Goal: Information Seeking & Learning: Learn about a topic

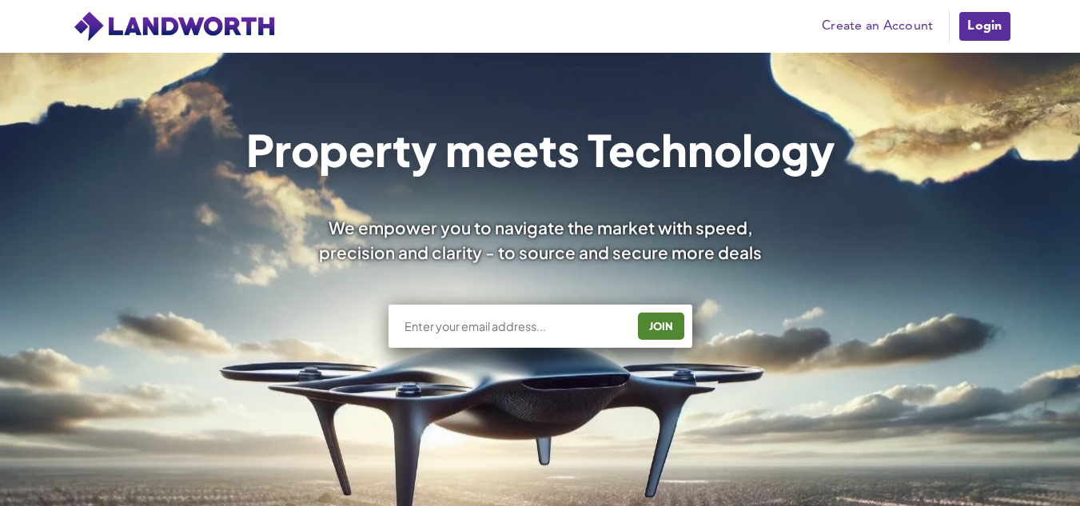
scroll to position [78, 0]
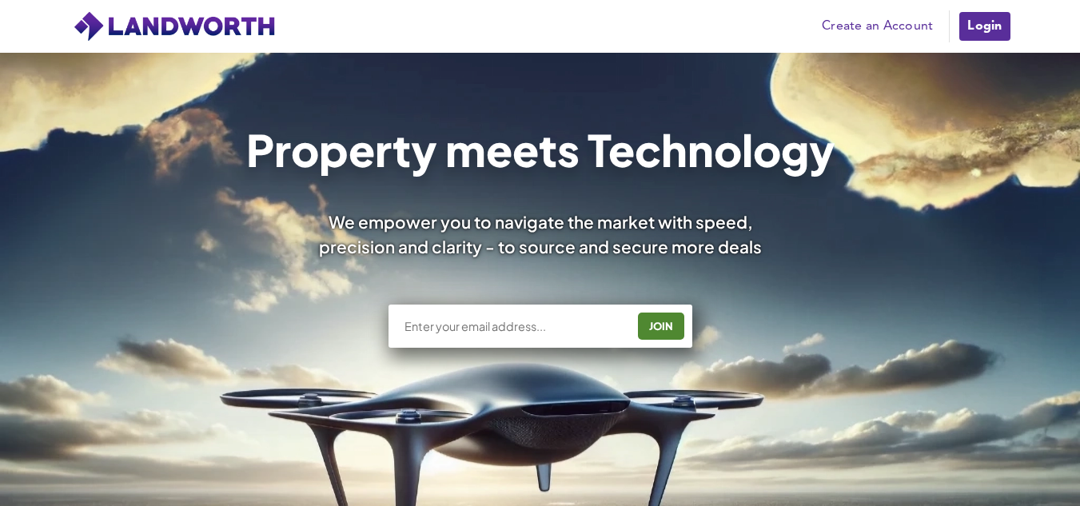
click at [567, 320] on input "text" at bounding box center [514, 326] width 223 height 16
click at [537, 332] on input "text" at bounding box center [514, 326] width 223 height 16
type input "[EMAIL_ADDRESS][DOMAIN_NAME]"
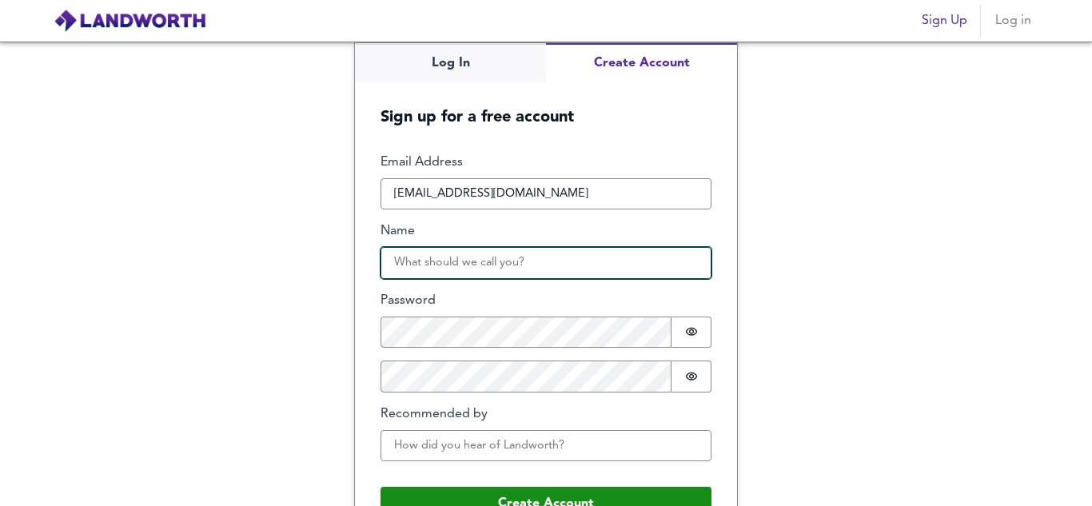
click at [488, 269] on input "Name" at bounding box center [545, 263] width 331 height 32
click at [471, 263] on input "Name" at bounding box center [545, 263] width 331 height 32
type input "Hari"
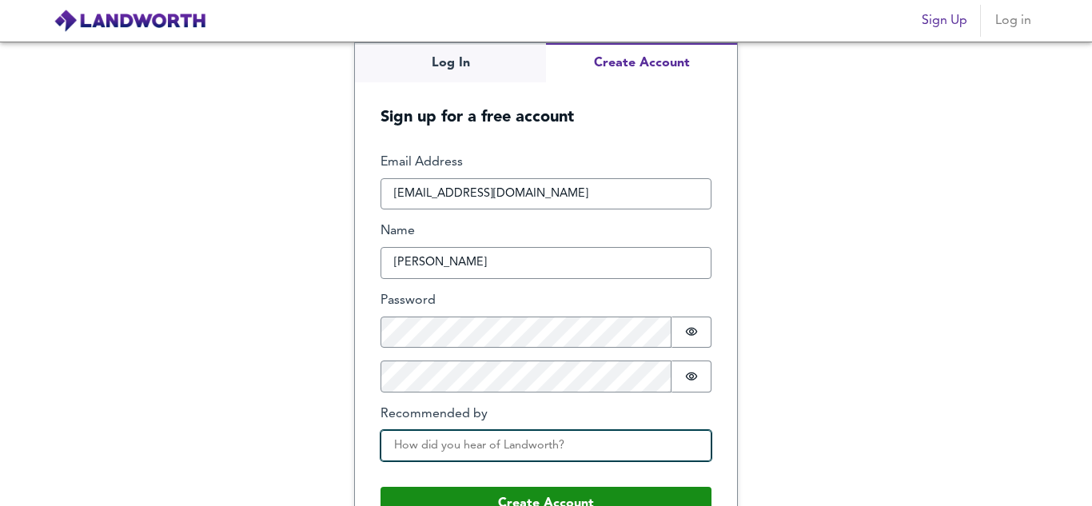
click at [475, 438] on input "Recommended by" at bounding box center [545, 446] width 331 height 32
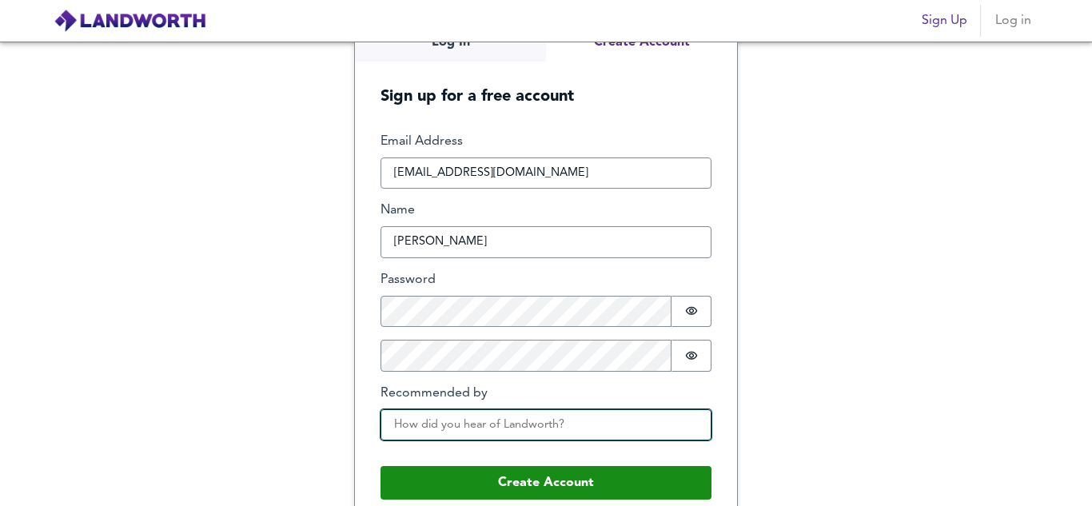
scroll to position [41, 0]
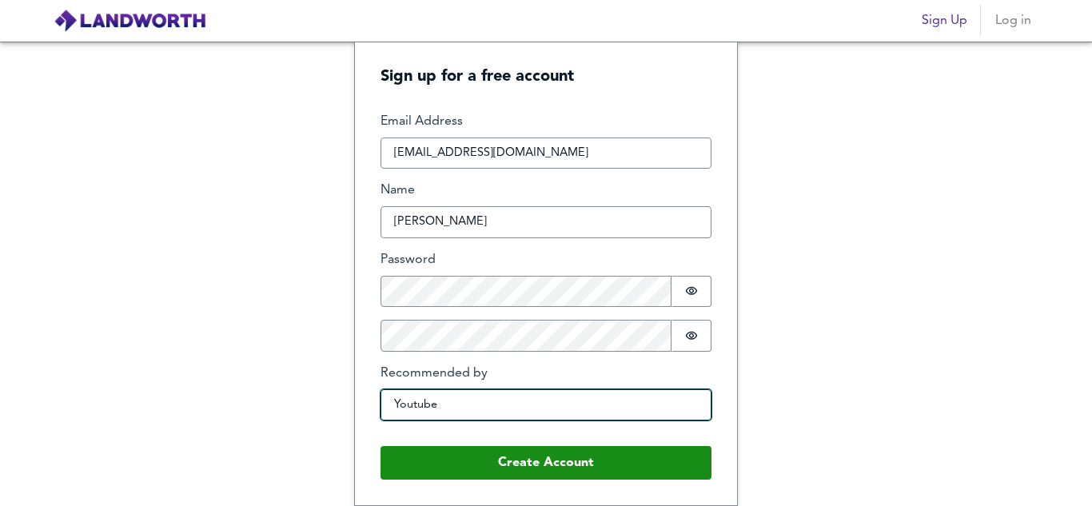
type input "Youtube"
click at [380, 446] on button "Create Account" at bounding box center [545, 463] width 331 height 34
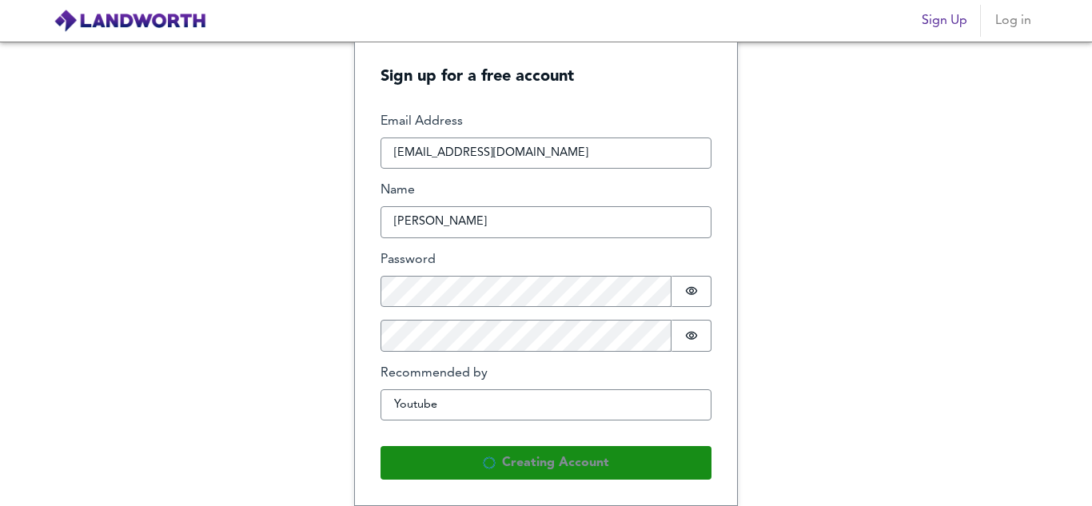
scroll to position [0, 0]
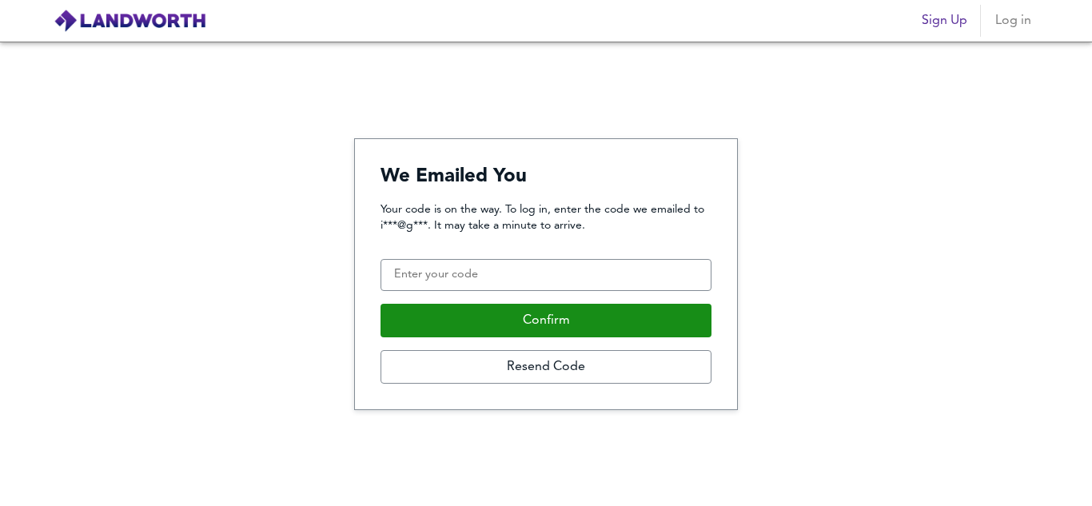
click at [567, 258] on div "Your code is on the way. To log in, enter the code we emailed to i***@g***. It …" at bounding box center [545, 292] width 331 height 182
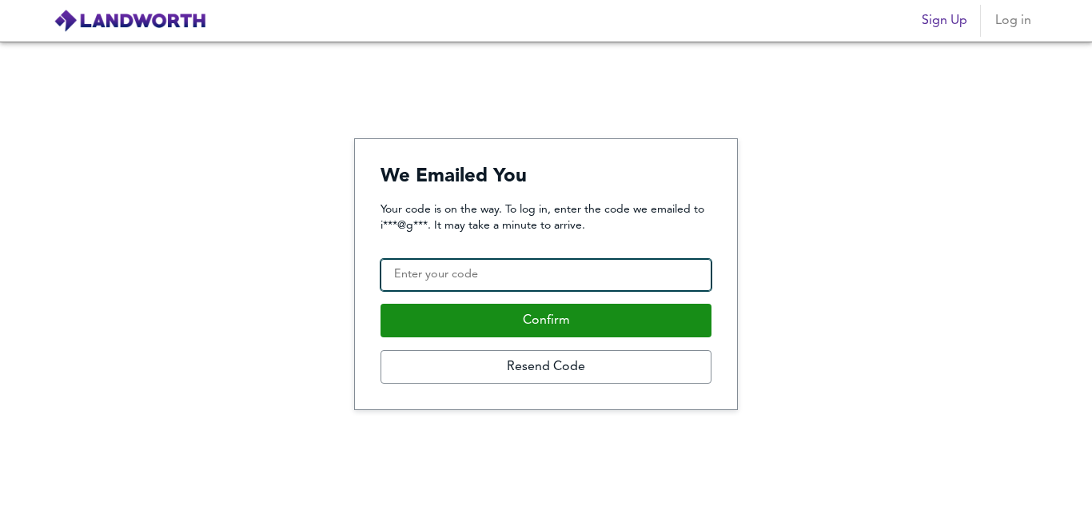
click at [566, 259] on input "Confirmation Code" at bounding box center [545, 275] width 331 height 32
type input "755047"
click at [380, 304] on button "Confirm" at bounding box center [545, 321] width 331 height 34
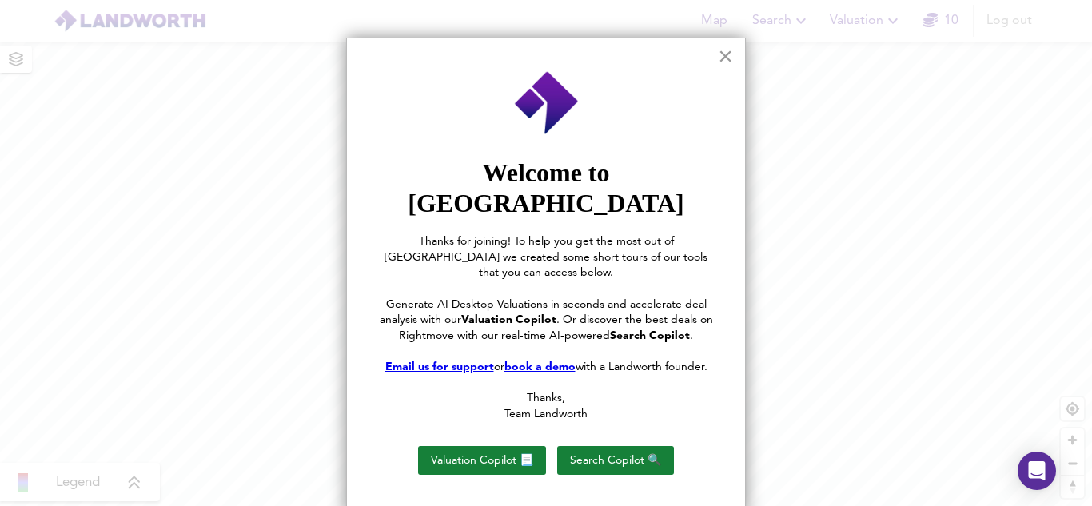
click at [721, 59] on button "×" at bounding box center [725, 56] width 15 height 26
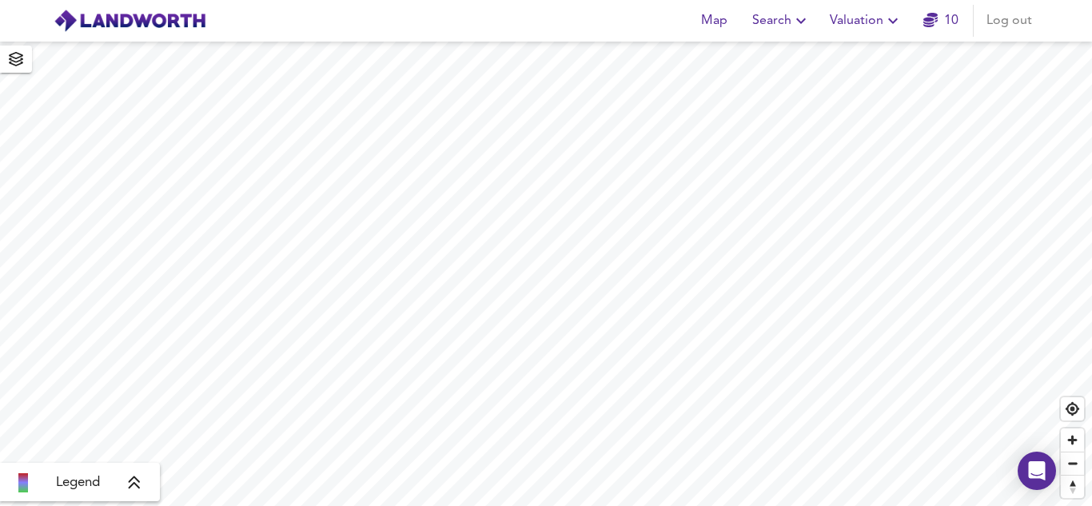
click at [844, 19] on span "Valuation" at bounding box center [865, 21] width 73 height 22
click at [838, 56] on li "New Valuation Report" at bounding box center [865, 57] width 191 height 29
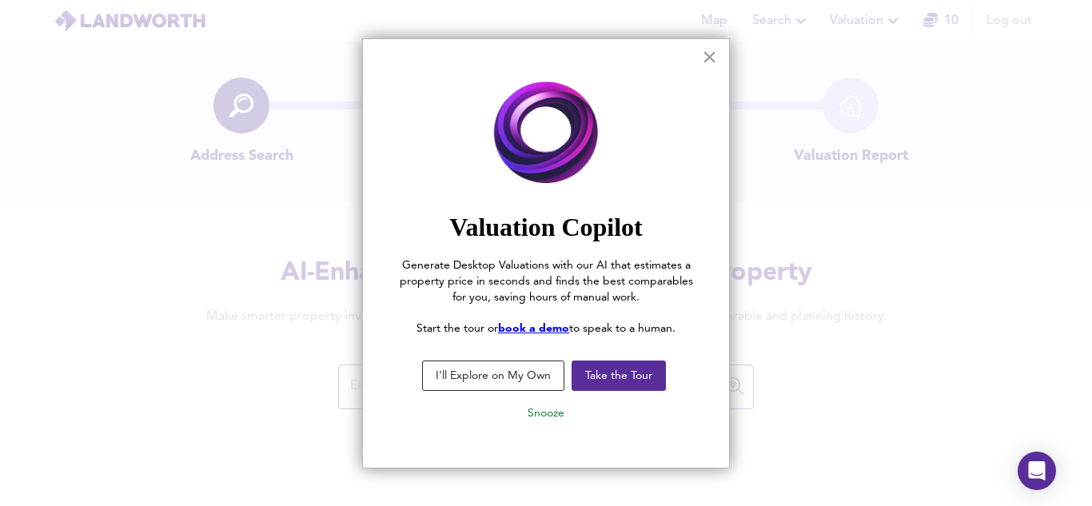
click at [709, 64] on button "×" at bounding box center [709, 57] width 15 height 26
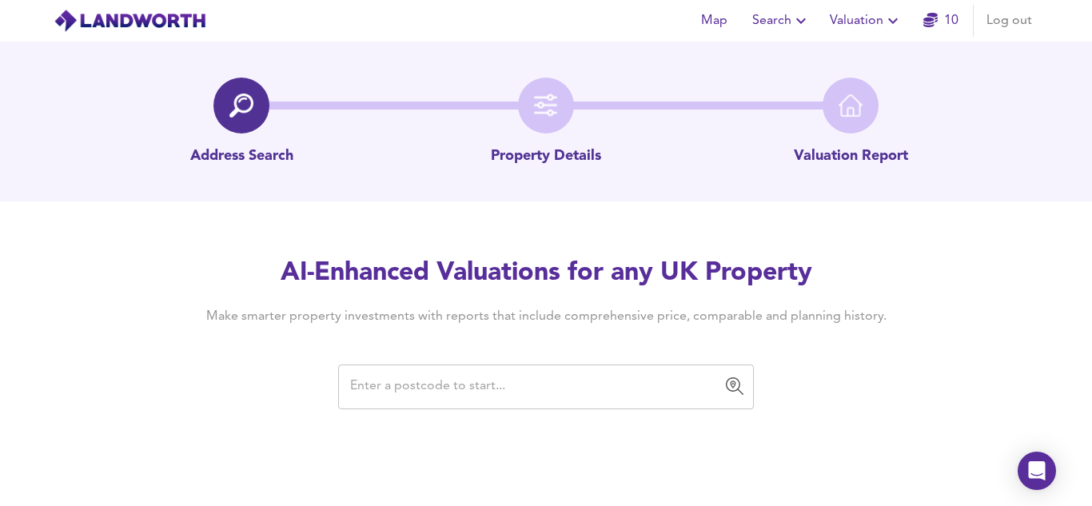
click at [478, 372] on input "text" at bounding box center [533, 387] width 377 height 30
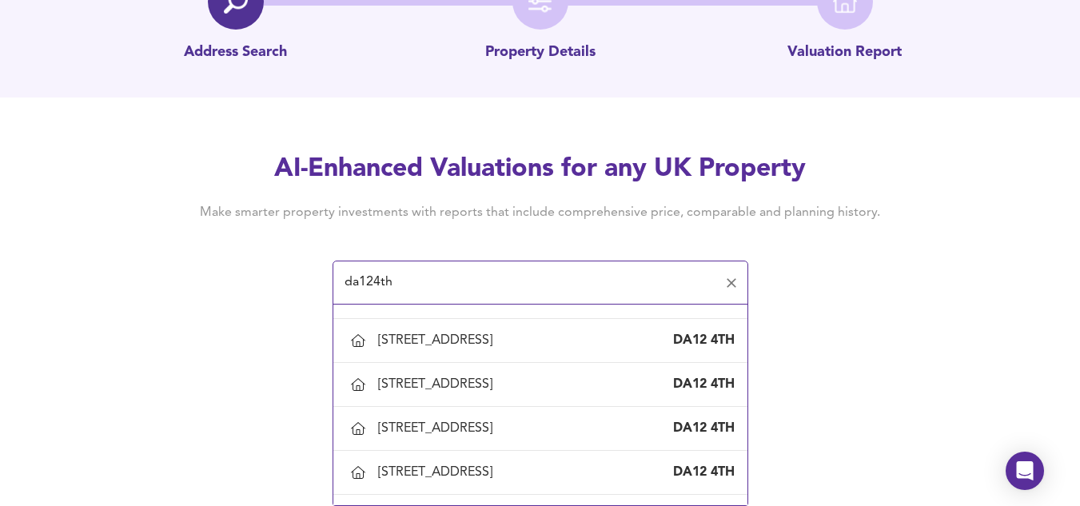
scroll to position [162, 0]
click at [499, 465] on div "335 Rochester Road, Gravesend, Kent" at bounding box center [438, 472] width 121 height 18
type input "335 Rochester Road, Gravesend, Kent"
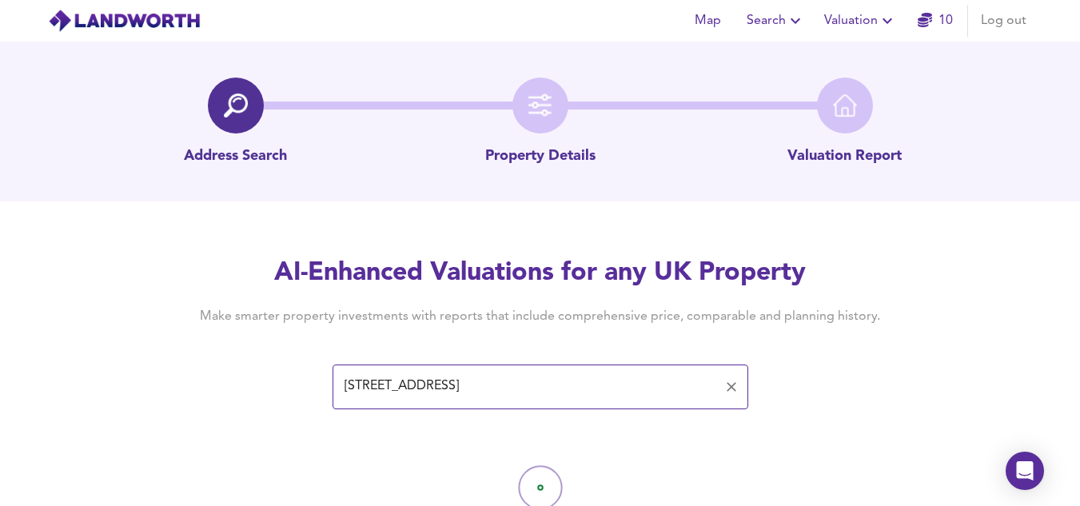
scroll to position [62, 0]
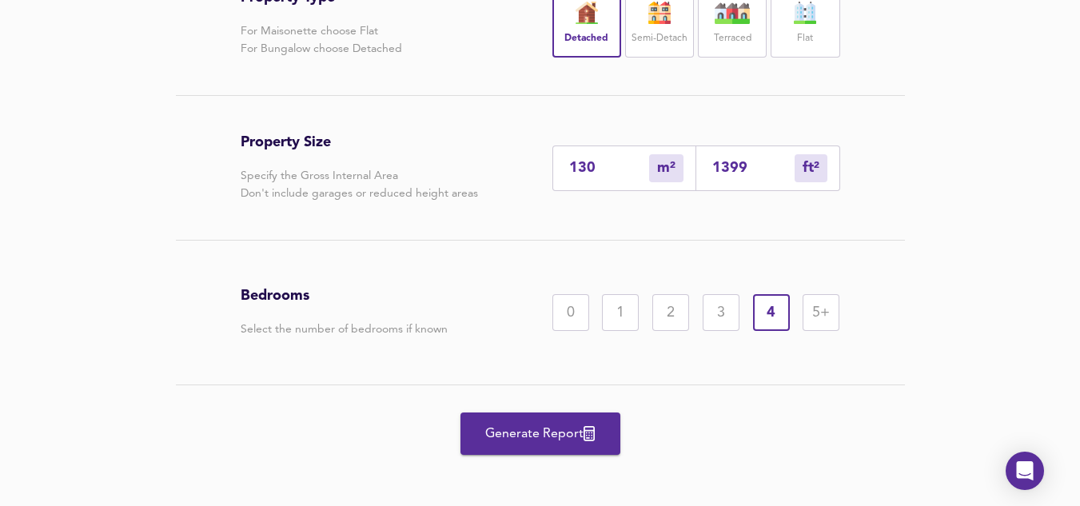
scroll to position [410, 0]
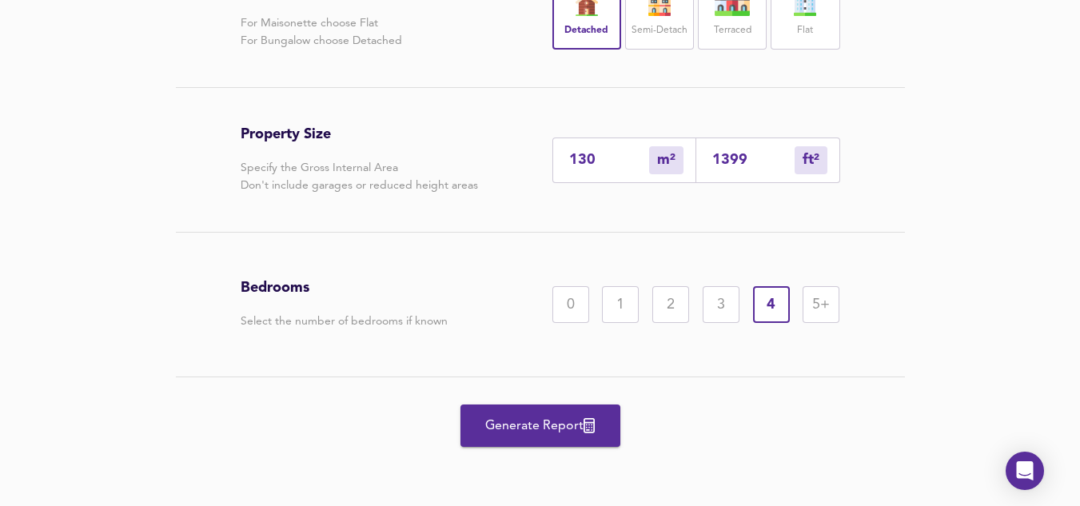
click at [534, 425] on span "Generate Report" at bounding box center [540, 426] width 128 height 22
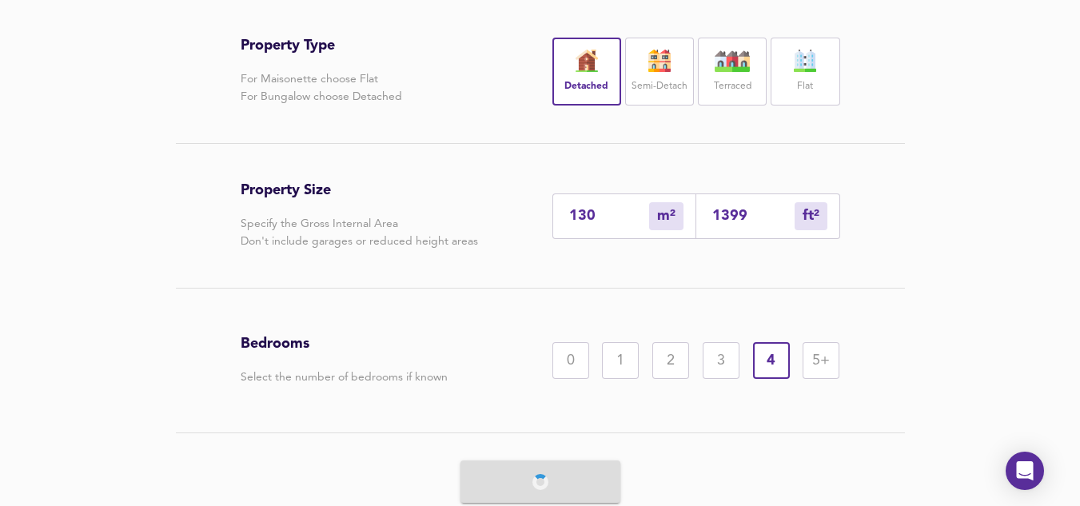
scroll to position [249, 0]
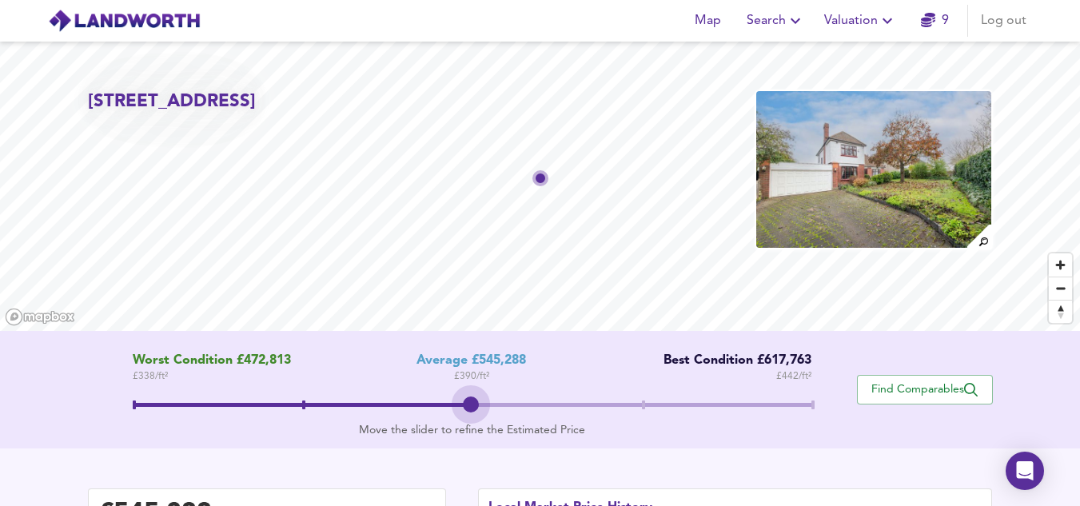
drag, startPoint x: 471, startPoint y: 396, endPoint x: 504, endPoint y: 393, distance: 33.6
click at [504, 393] on span at bounding box center [472, 406] width 678 height 29
click at [582, 408] on span at bounding box center [472, 406] width 678 height 29
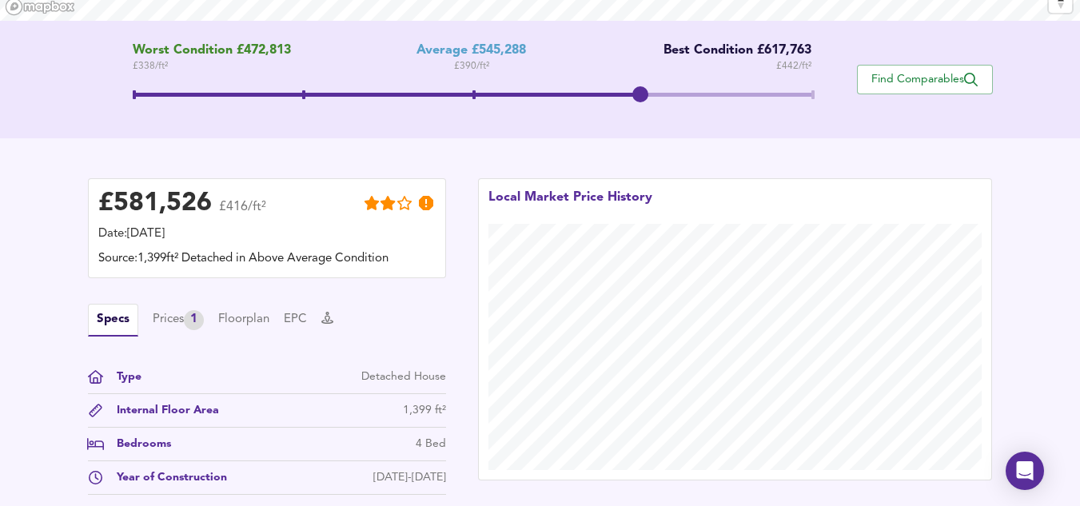
scroll to position [339, 0]
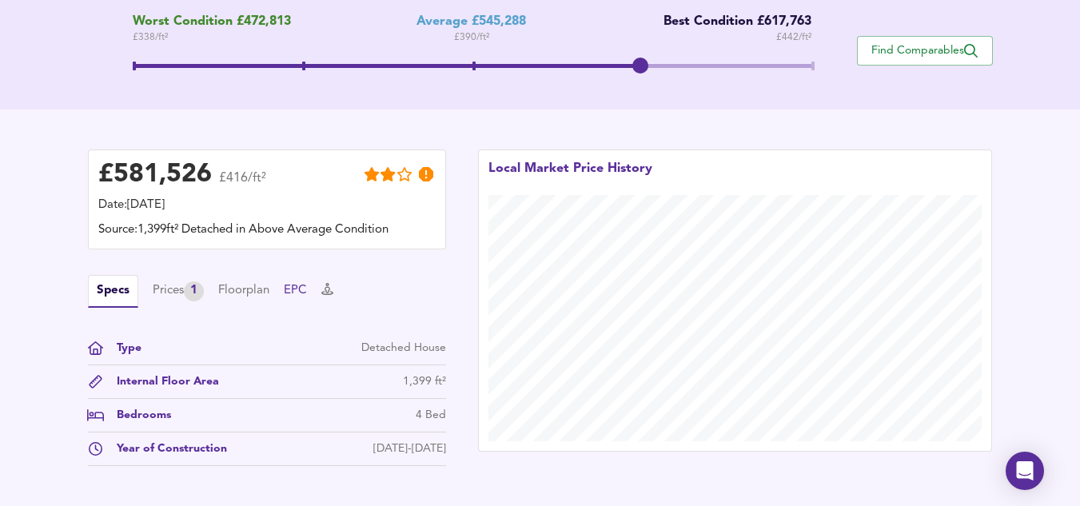
click at [302, 296] on button "EPC" at bounding box center [295, 291] width 23 height 18
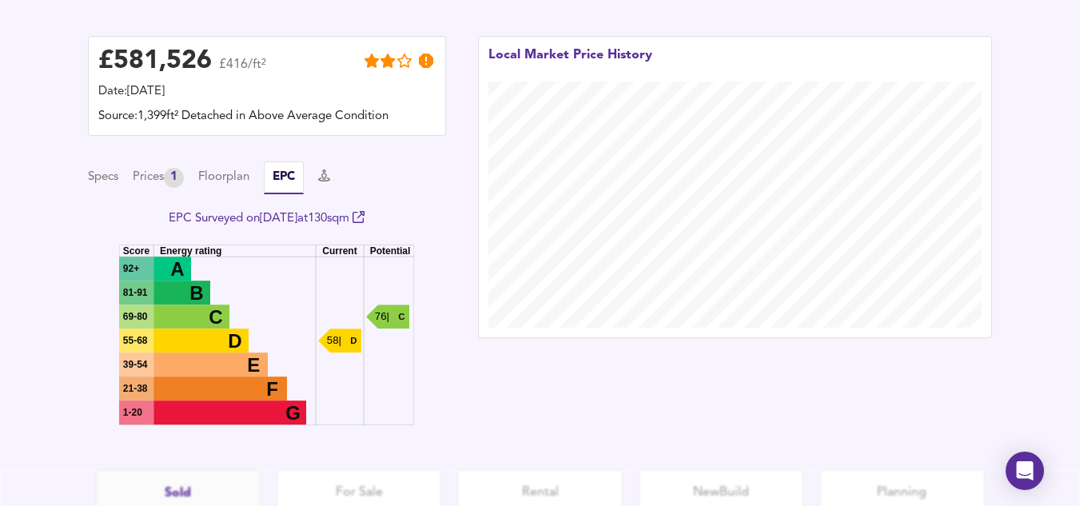
scroll to position [428, 0]
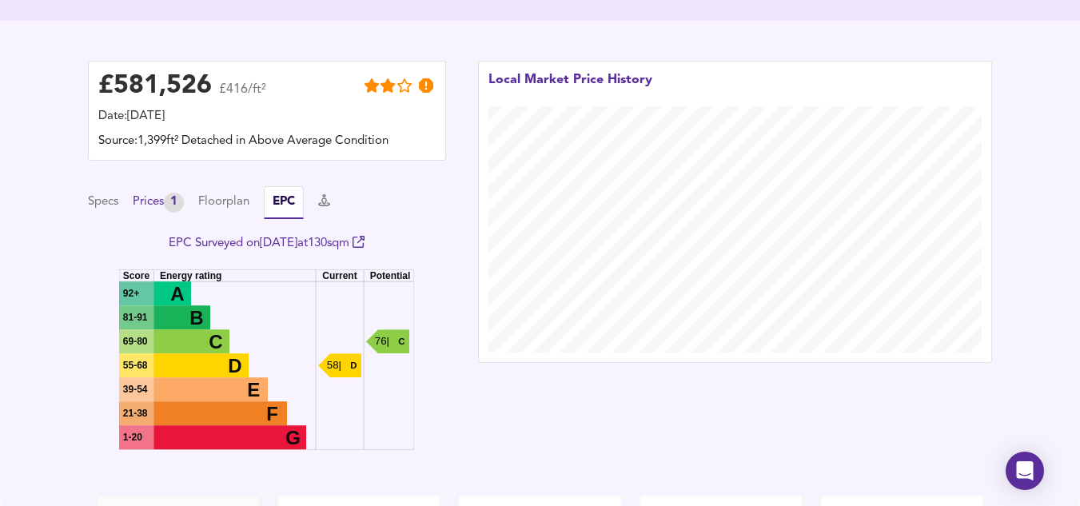
click at [146, 208] on div "Prices 1" at bounding box center [158, 203] width 51 height 20
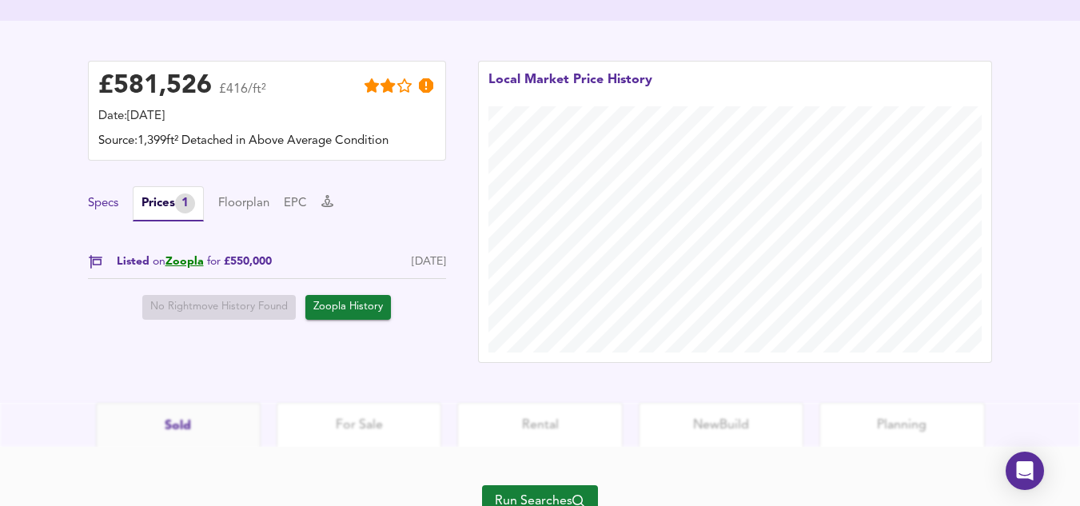
click at [112, 203] on button "Specs" at bounding box center [103, 204] width 30 height 18
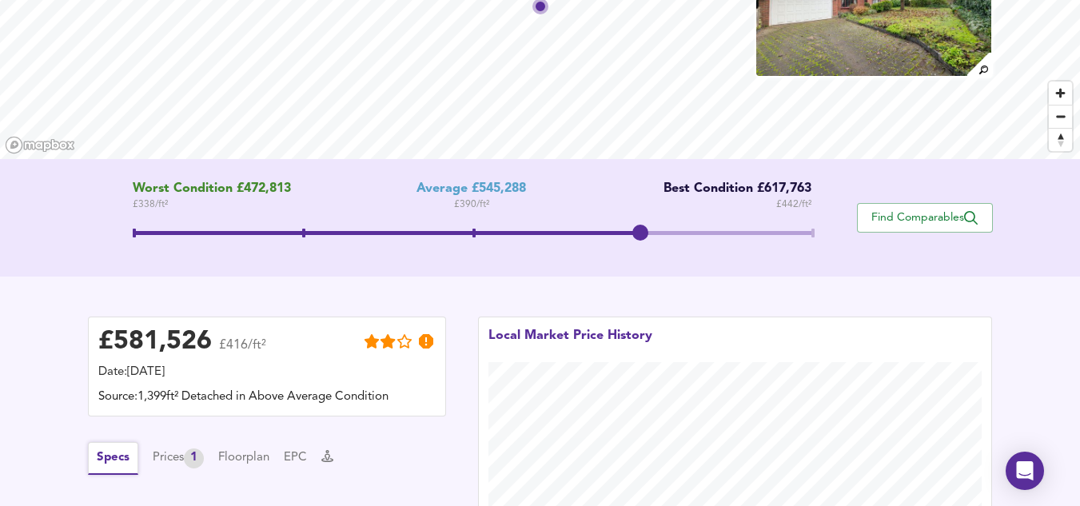
scroll to position [161, 0]
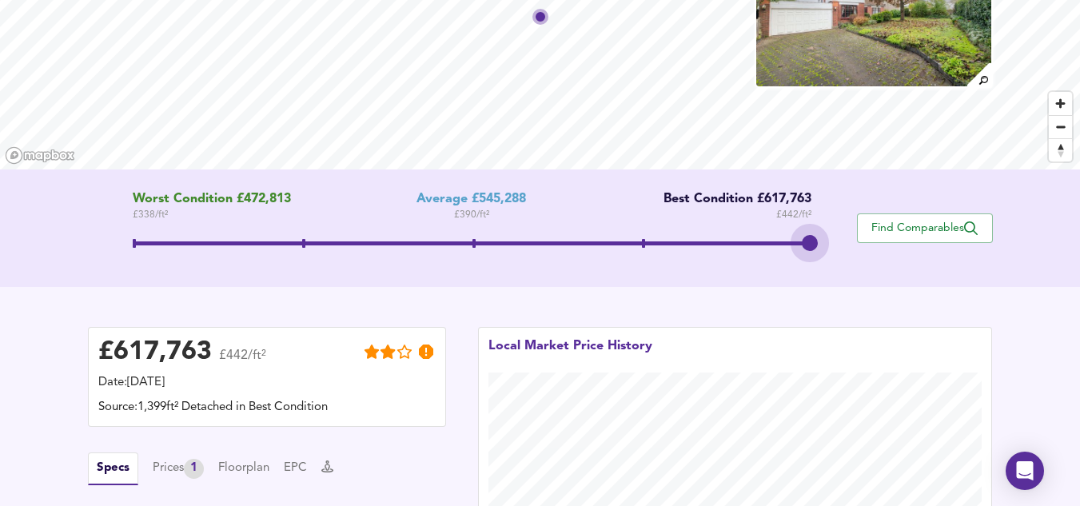
click at [751, 249] on span at bounding box center [472, 245] width 678 height 29
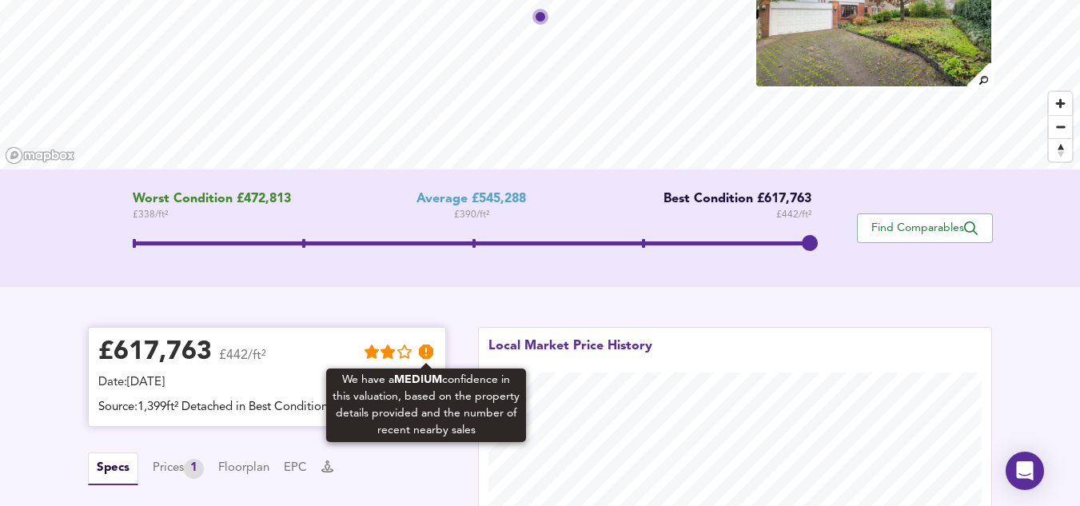
click at [431, 355] on icon at bounding box center [426, 351] width 14 height 14
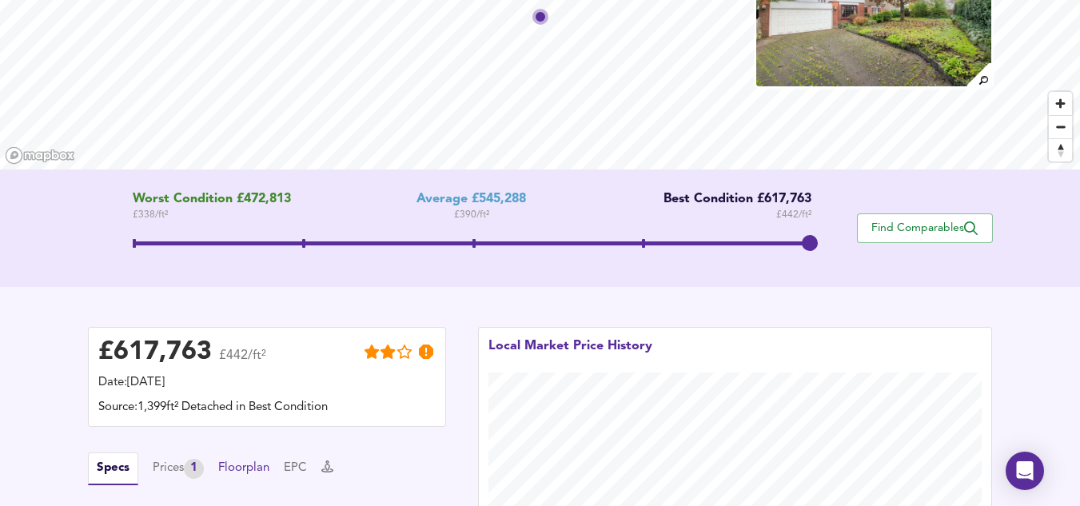
click at [259, 463] on button "Floorplan" at bounding box center [243, 468] width 51 height 18
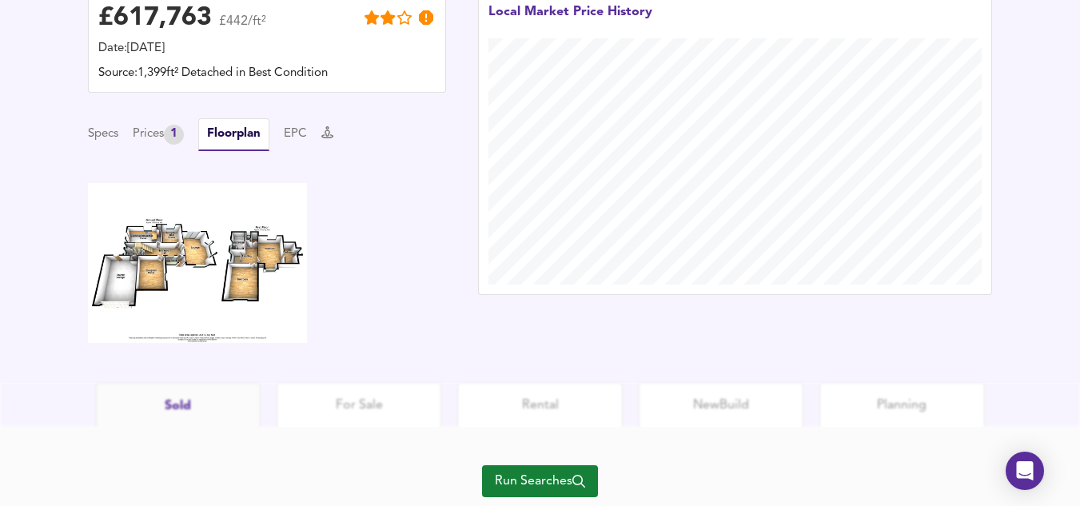
scroll to position [494, 0]
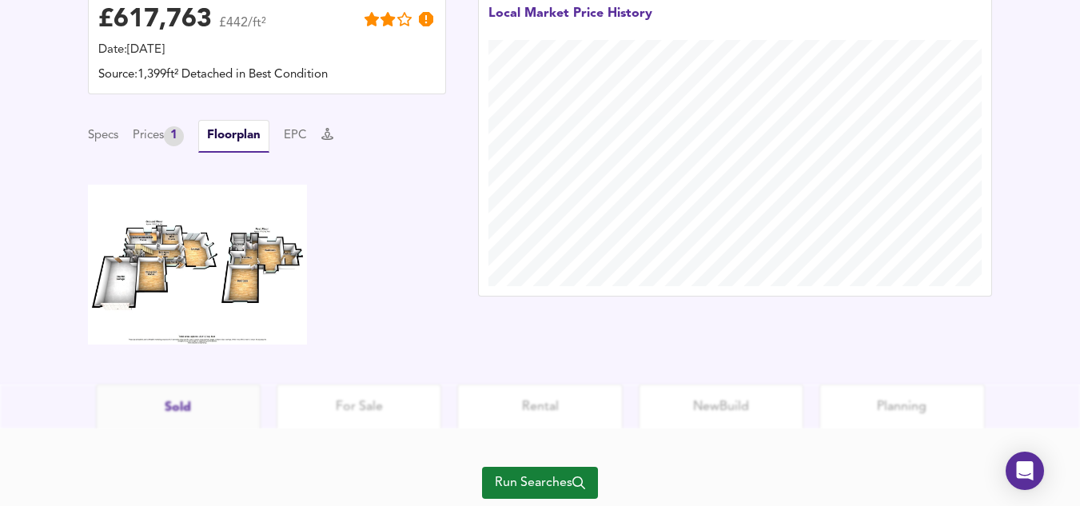
click at [215, 319] on img at bounding box center [198, 265] width 220 height 160
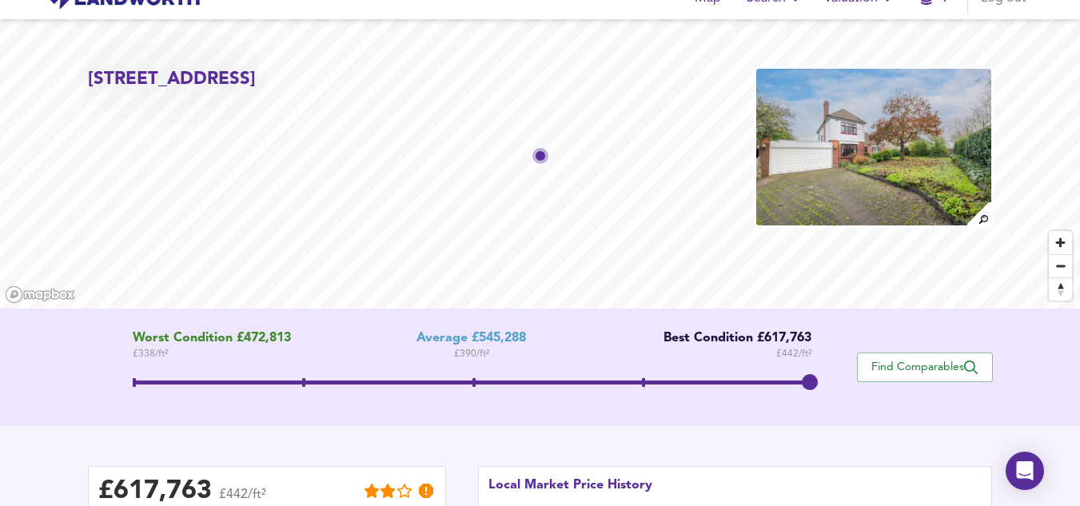
scroll to position [0, 0]
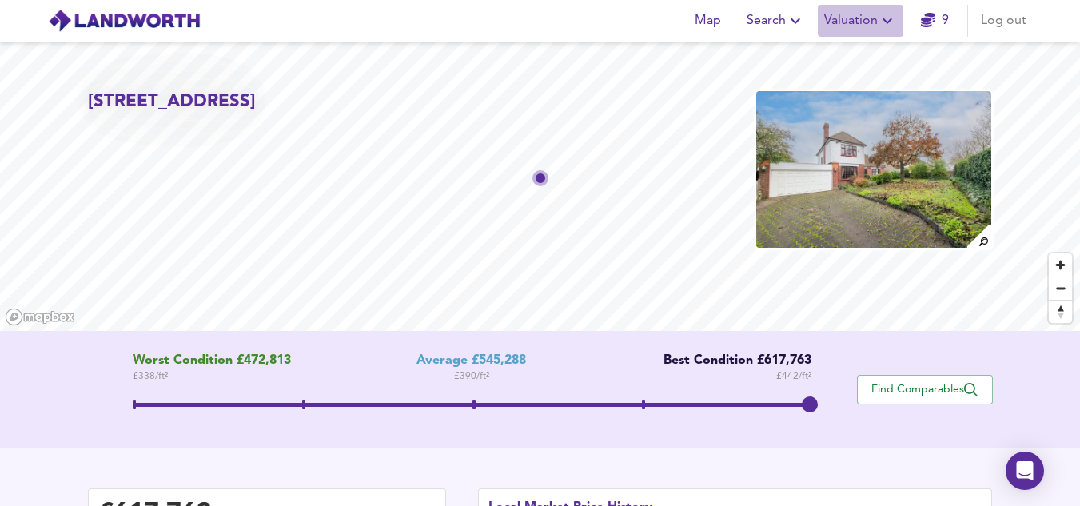
click at [875, 16] on span "Valuation" at bounding box center [860, 21] width 73 height 22
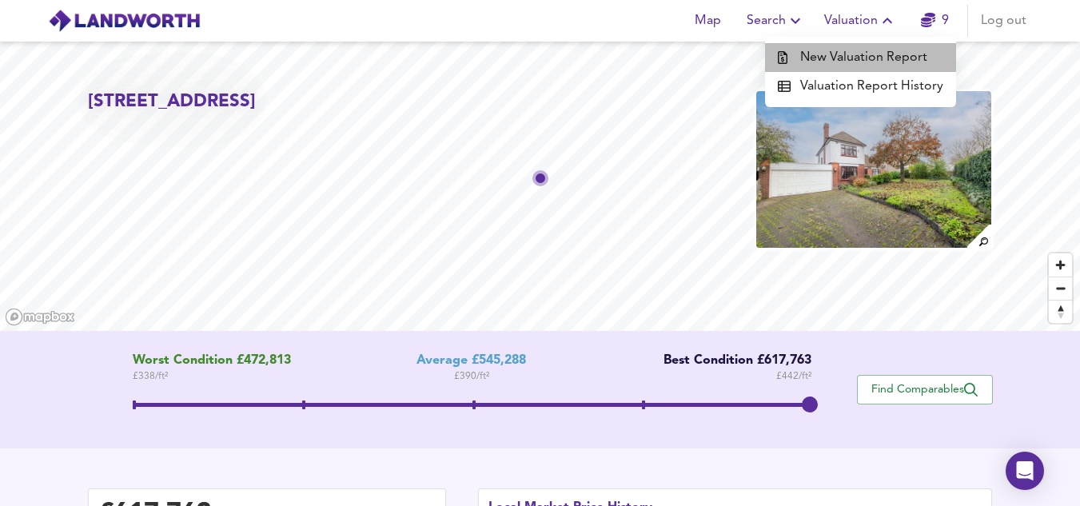
click at [864, 64] on li "New Valuation Report" at bounding box center [860, 57] width 191 height 29
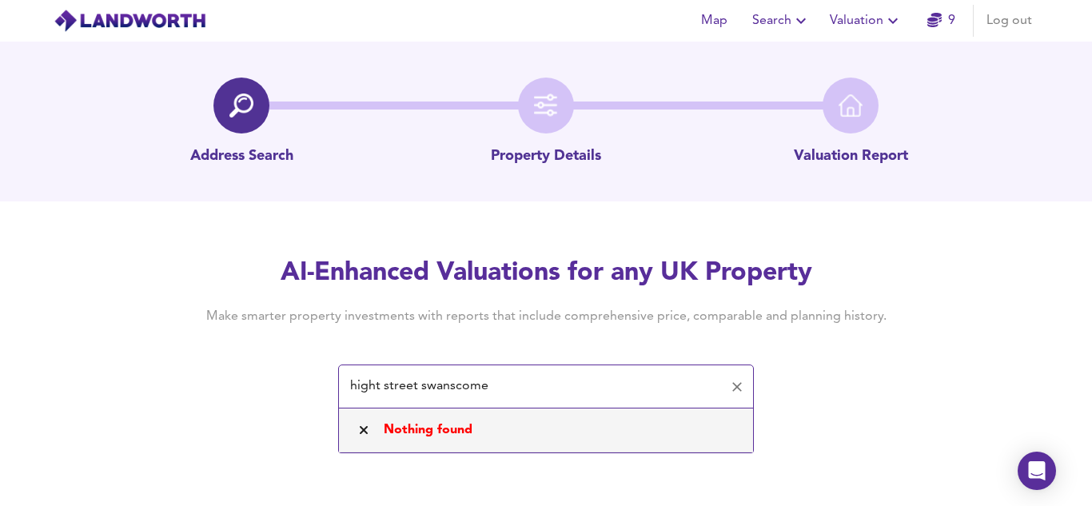
click at [345, 396] on input "hight street swanscome" at bounding box center [533, 387] width 377 height 30
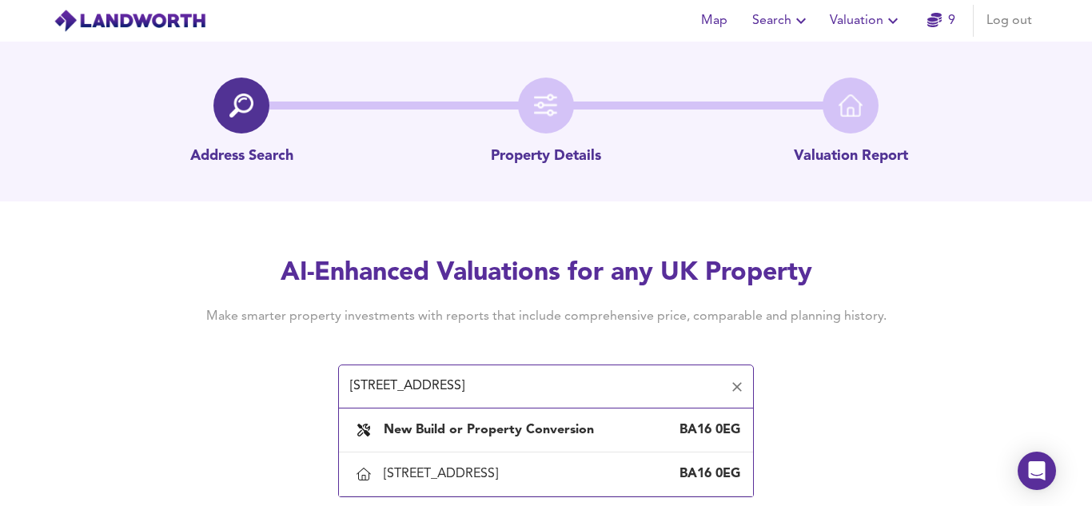
click at [486, 385] on input "59 hight street swanscome" at bounding box center [533, 387] width 377 height 30
click at [521, 388] on input "59 hight street swanscome" at bounding box center [533, 387] width 377 height 30
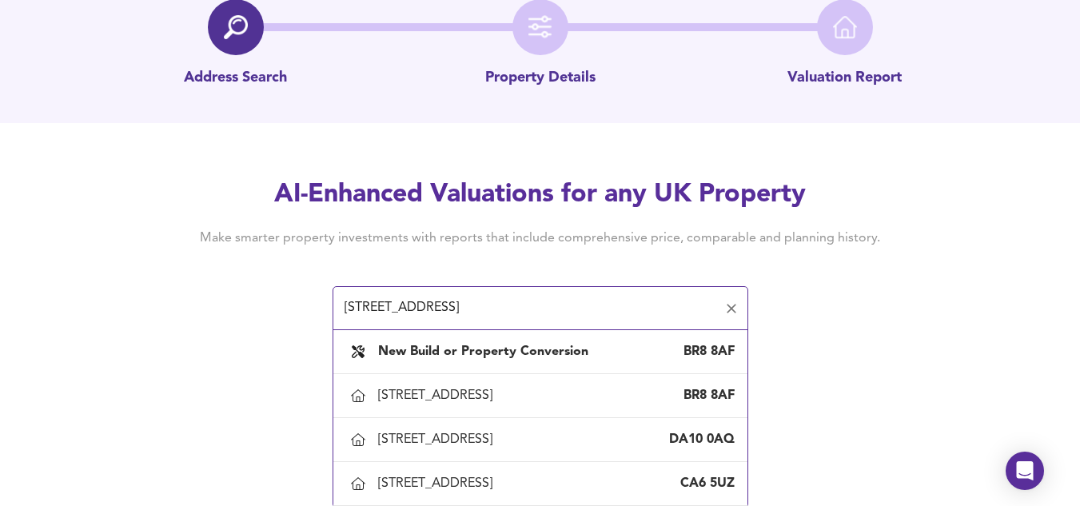
scroll to position [79, 0]
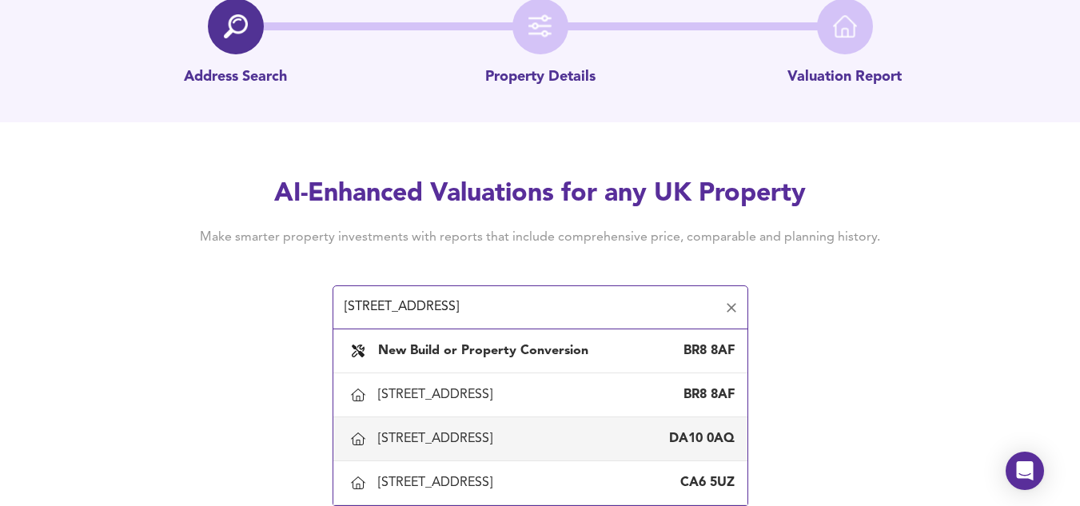
click at [702, 444] on div "DA10 0AQ" at bounding box center [702, 439] width 66 height 18
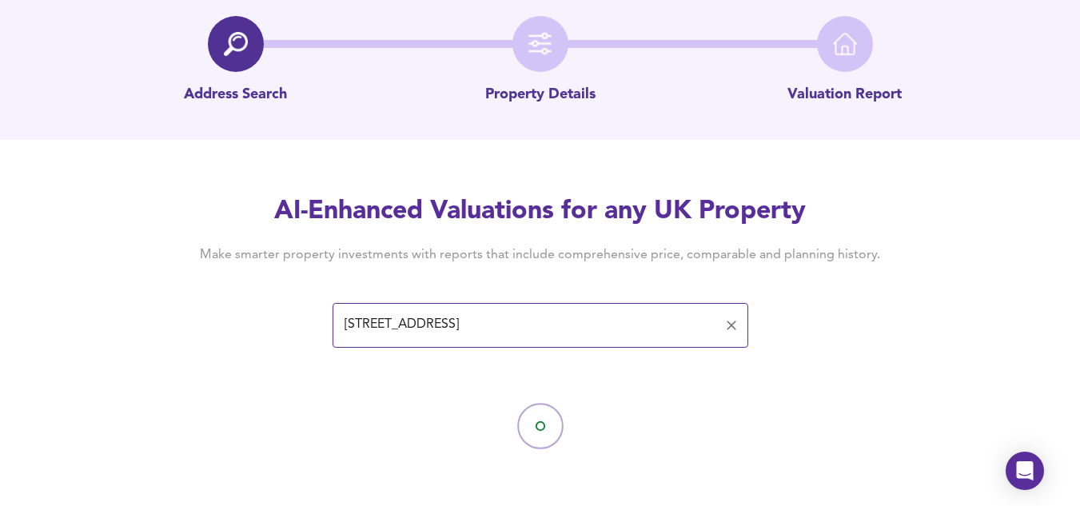
scroll to position [0, 0]
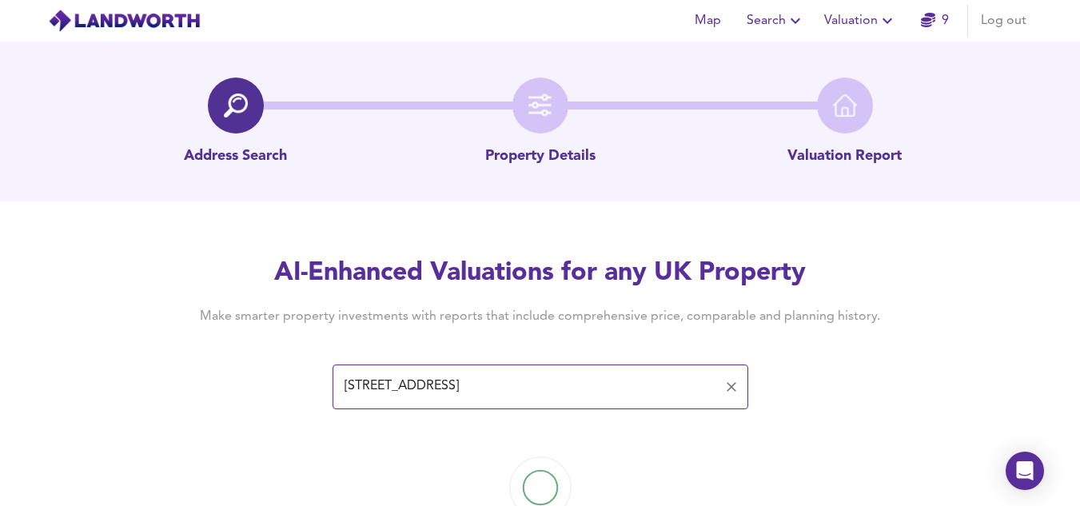
type input "59 High Street, Swanscombe, Kent"
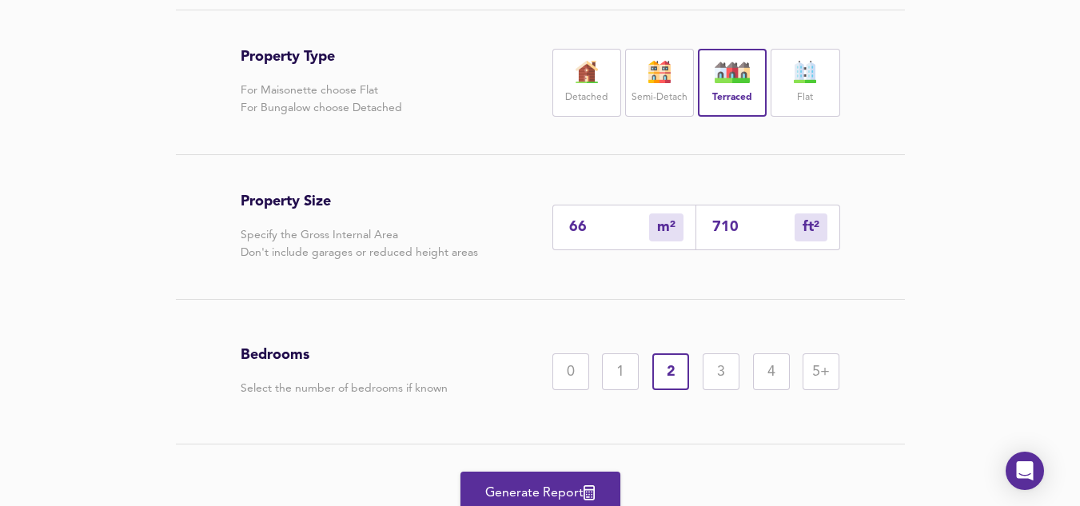
scroll to position [352, 0]
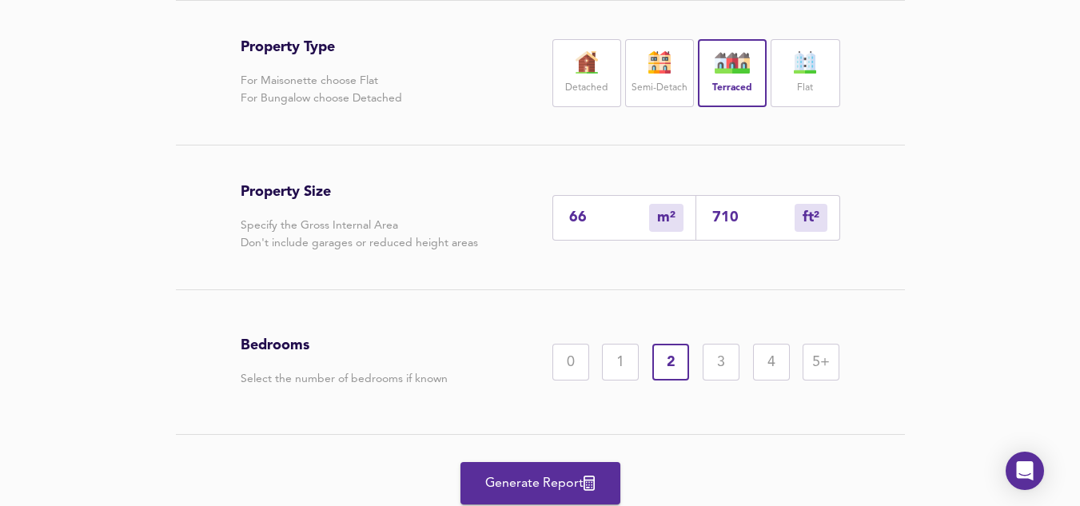
click at [717, 361] on div "3" at bounding box center [720, 362] width 37 height 37
click at [531, 481] on span "Generate Report" at bounding box center [540, 483] width 128 height 22
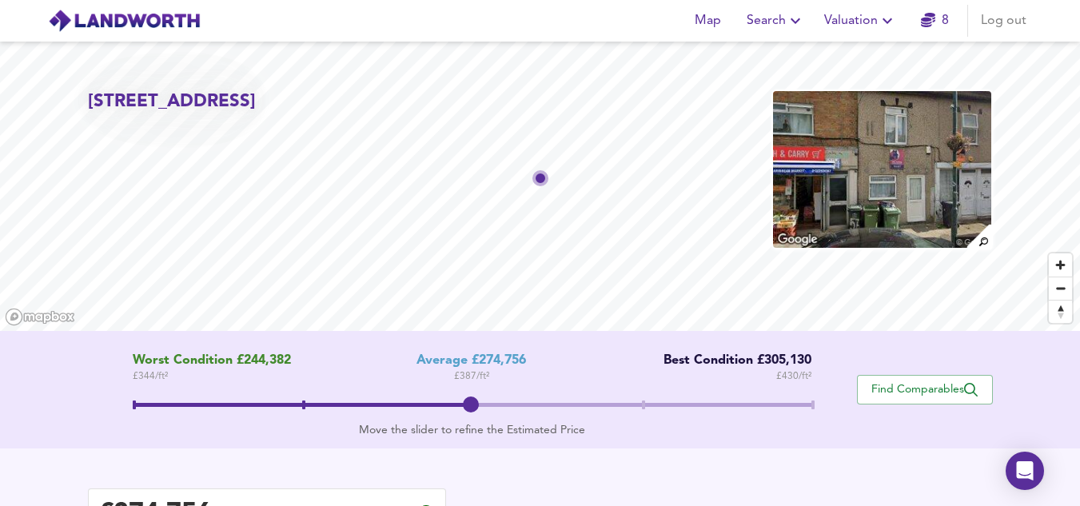
click at [802, 408] on span at bounding box center [472, 406] width 678 height 29
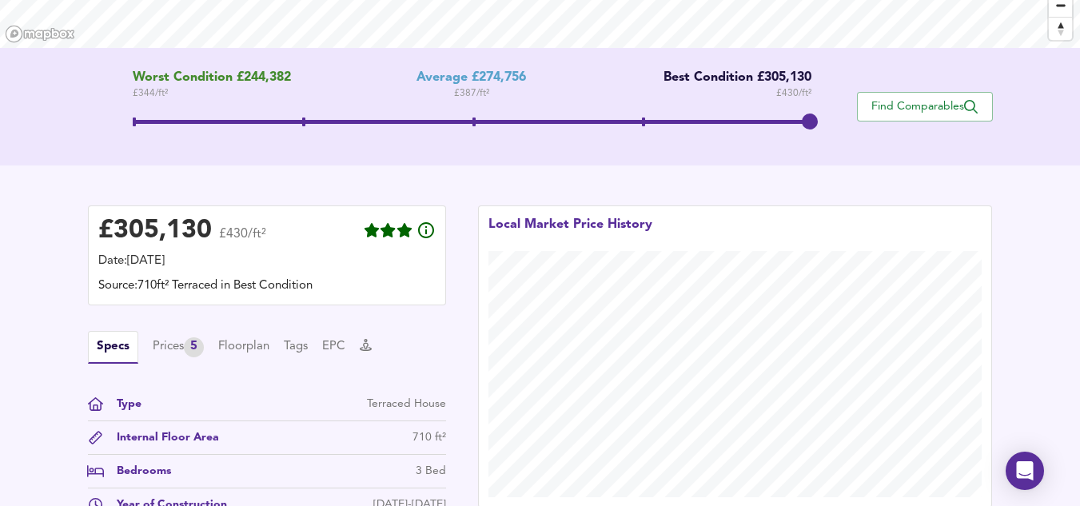
scroll to position [436, 0]
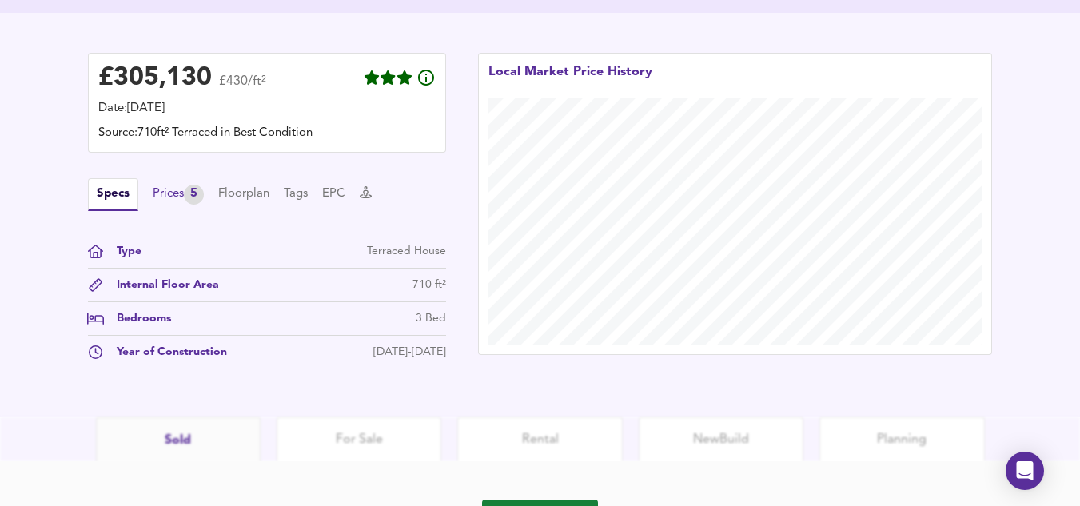
click at [183, 193] on div "Prices 5" at bounding box center [178, 195] width 51 height 20
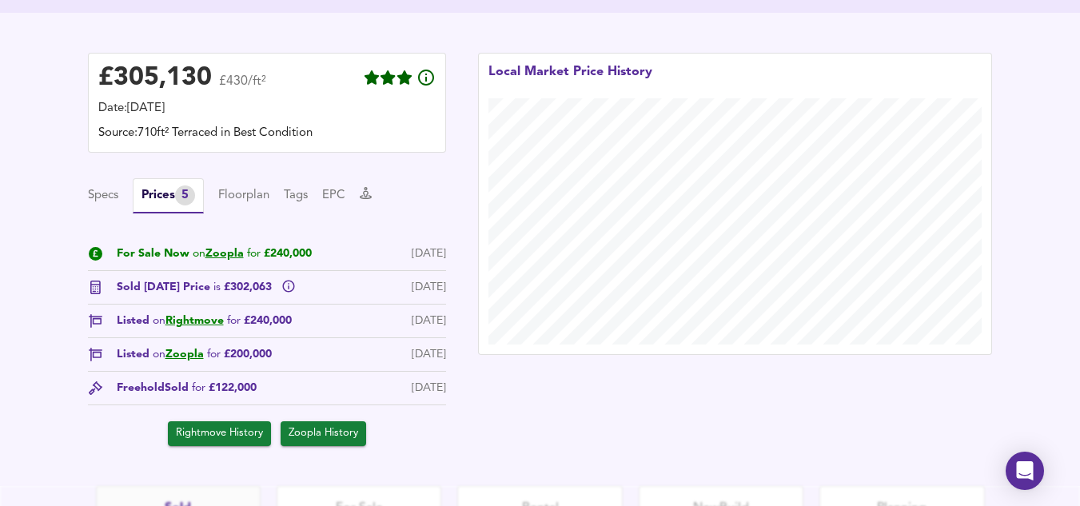
click at [219, 193] on div "Specs Prices 5 Floorplan Tags EPC" at bounding box center [267, 195] width 358 height 35
click at [242, 193] on button "Floorplan" at bounding box center [243, 196] width 51 height 18
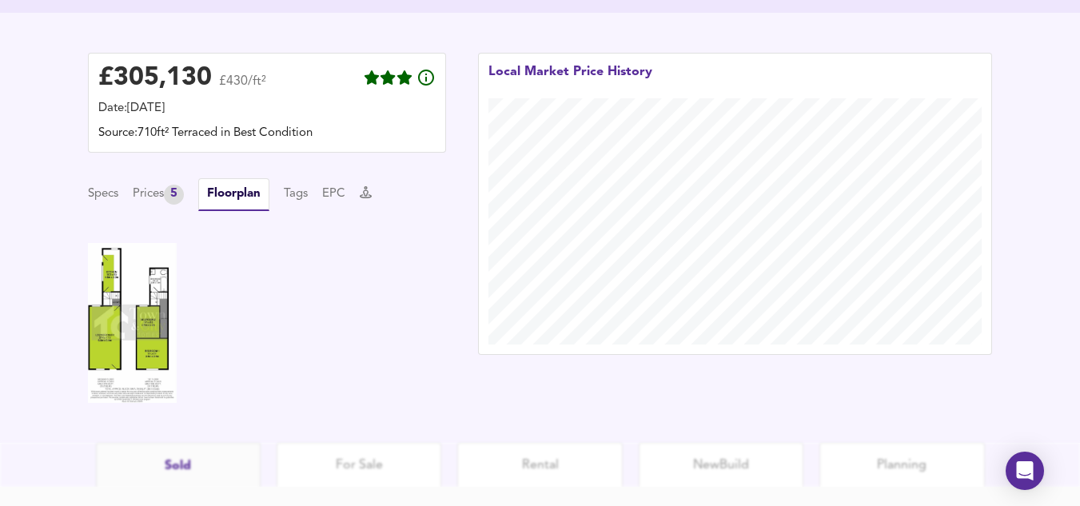
click at [328, 194] on div "Specs Prices 5 Floorplan Tags EPC" at bounding box center [267, 194] width 358 height 33
click at [335, 194] on button "EPC" at bounding box center [333, 194] width 23 height 18
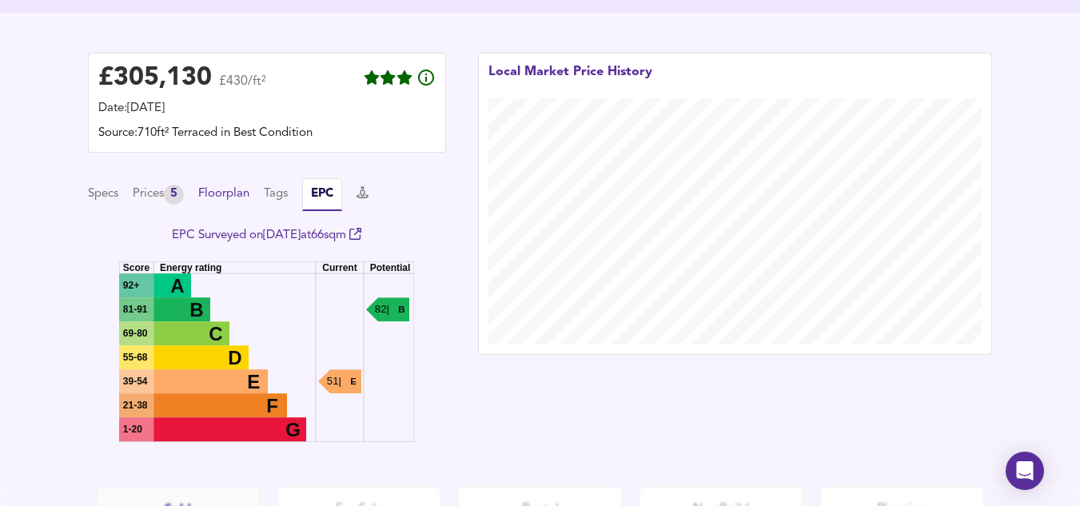
click at [249, 193] on button "Floorplan" at bounding box center [223, 194] width 51 height 18
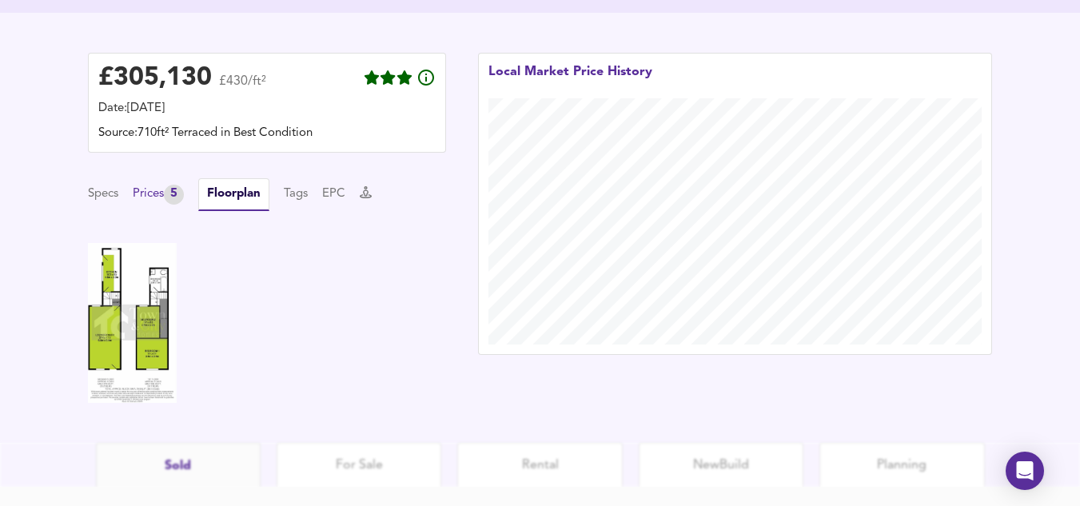
click at [184, 193] on div "5" at bounding box center [174, 195] width 20 height 20
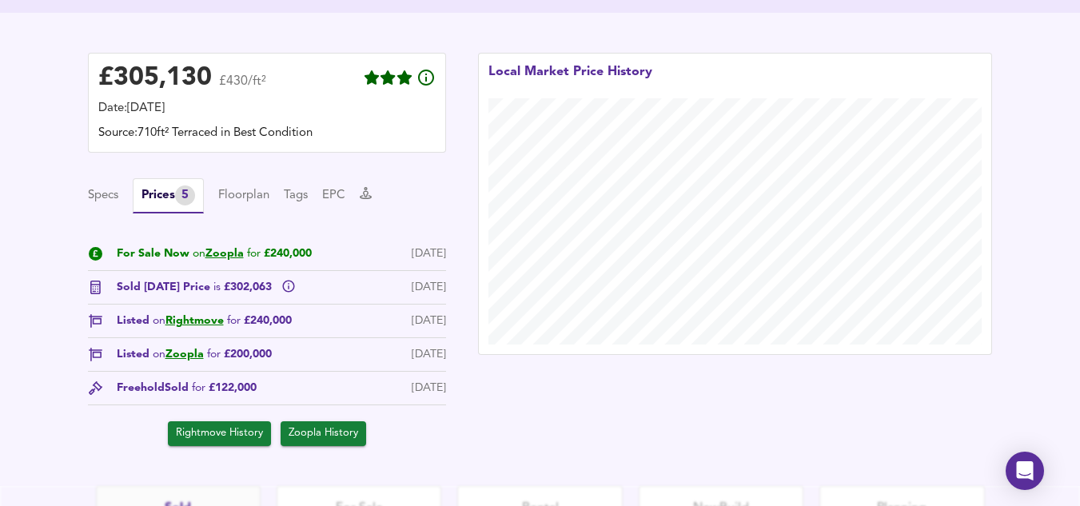
drag, startPoint x: 304, startPoint y: 188, endPoint x: 324, endPoint y: 189, distance: 19.2
click at [324, 189] on div "Specs Prices 5 Floorplan Tags EPC" at bounding box center [267, 195] width 358 height 35
click at [331, 196] on button "EPC" at bounding box center [333, 196] width 23 height 18
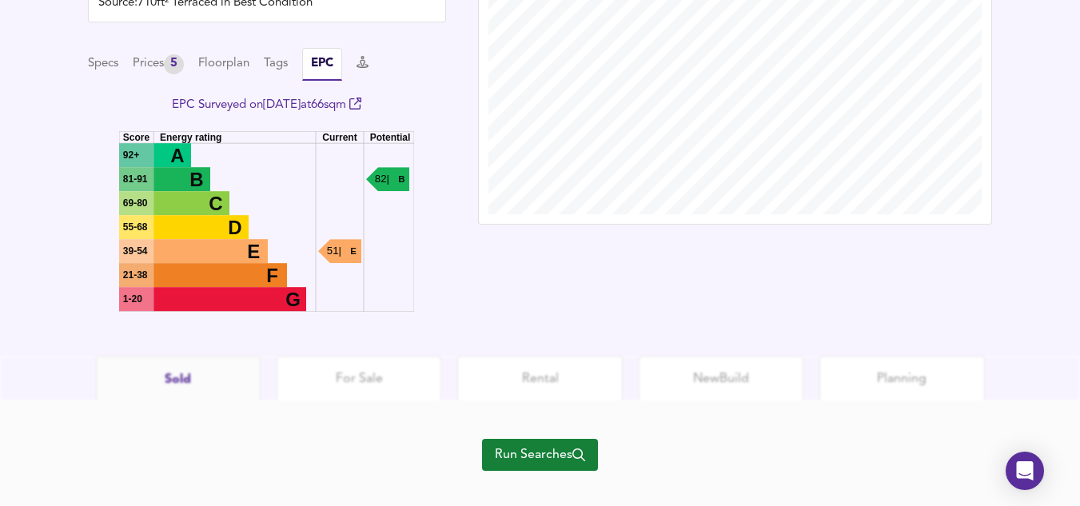
scroll to position [570, 0]
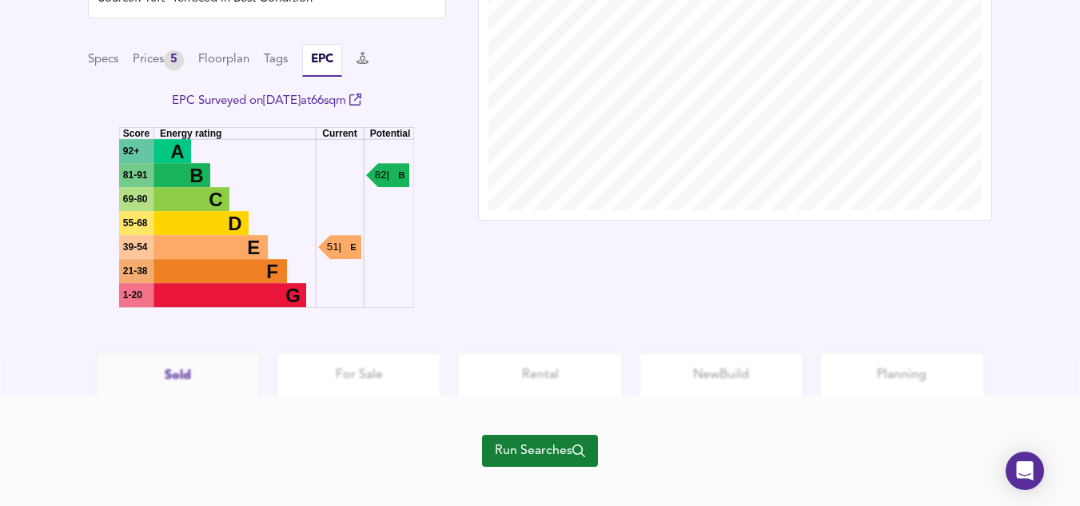
click at [309, 212] on icon "Energy efficiency chart This property’s current energy rating is E with a score…" at bounding box center [266, 217] width 295 height 181
click at [254, 265] on rect at bounding box center [219, 271] width 133 height 24
click at [334, 102] on link "EPC Surveyed on 30 Oct 2013 at 66 sqm" at bounding box center [266, 101] width 189 height 12
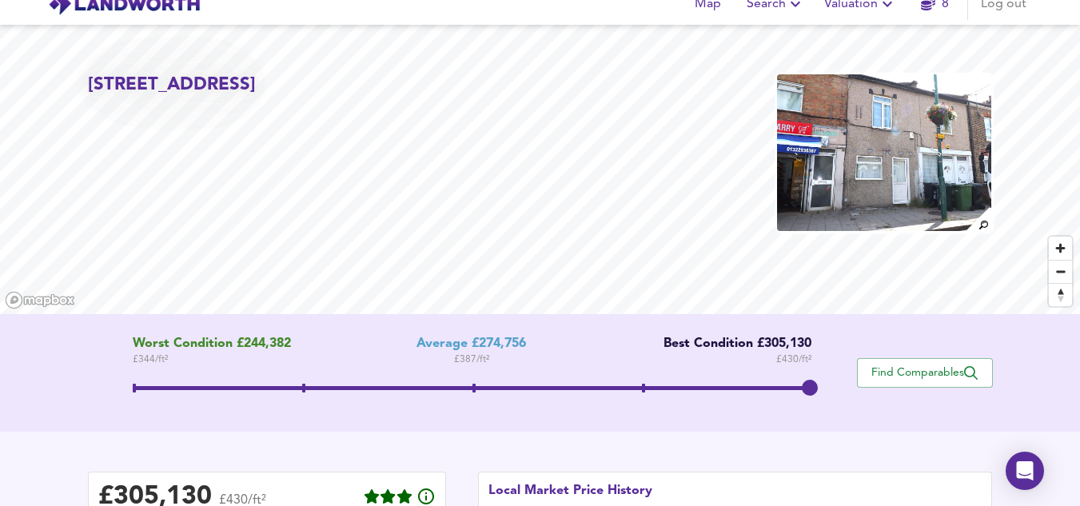
scroll to position [0, 0]
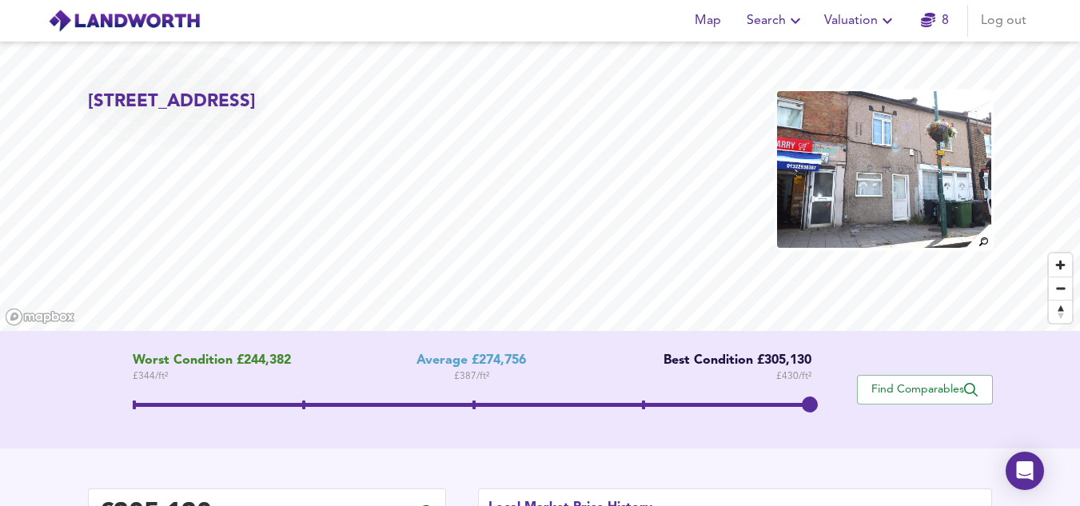
click at [855, 22] on span "Valuation" at bounding box center [860, 21] width 73 height 22
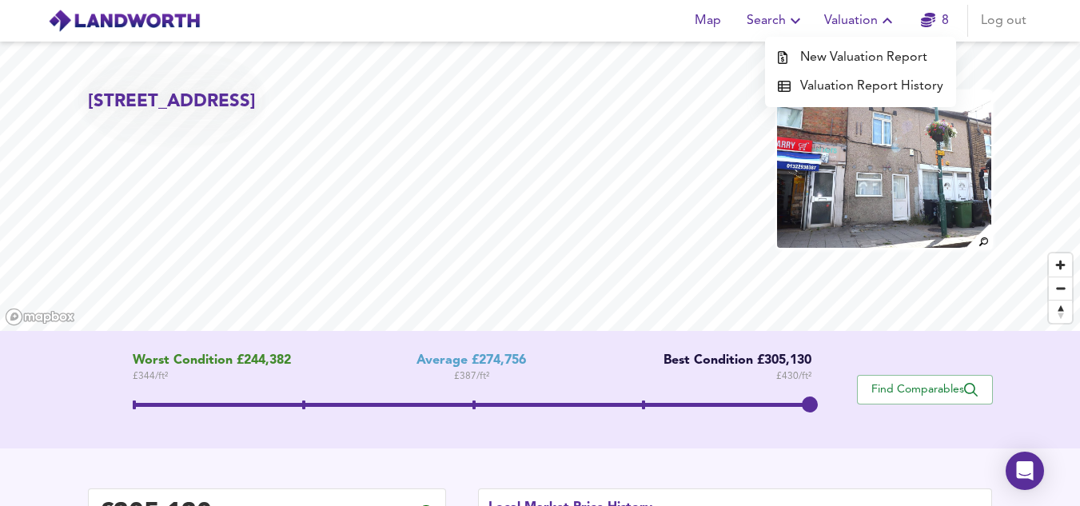
click at [848, 62] on li "New Valuation Report" at bounding box center [860, 57] width 191 height 29
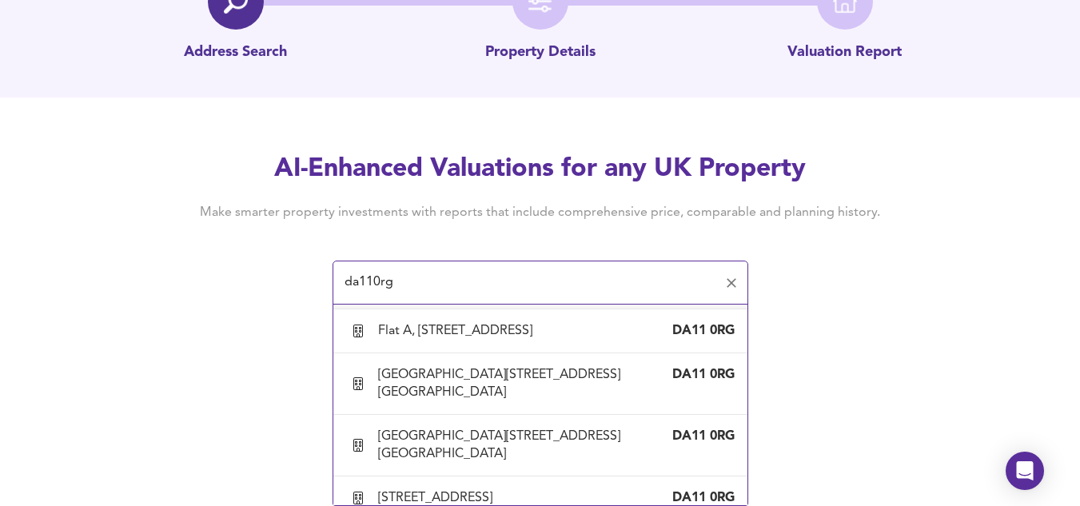
scroll to position [623, 0]
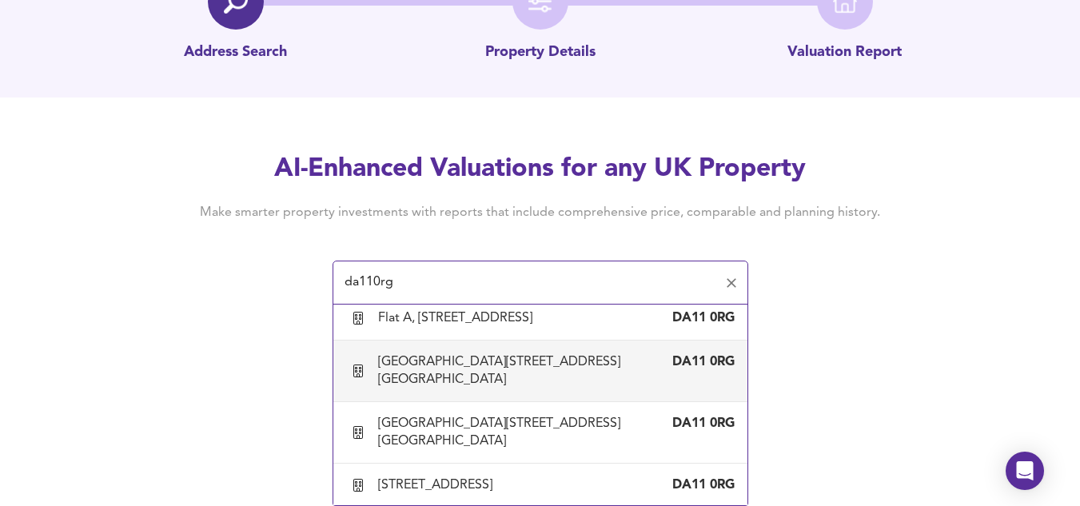
click at [536, 388] on div "Flat B, 18 Dover Road East, Gravesend, Kent" at bounding box center [524, 370] width 292 height 35
type input "Flat B, 18 Dover Road East, Gravesend, Kent"
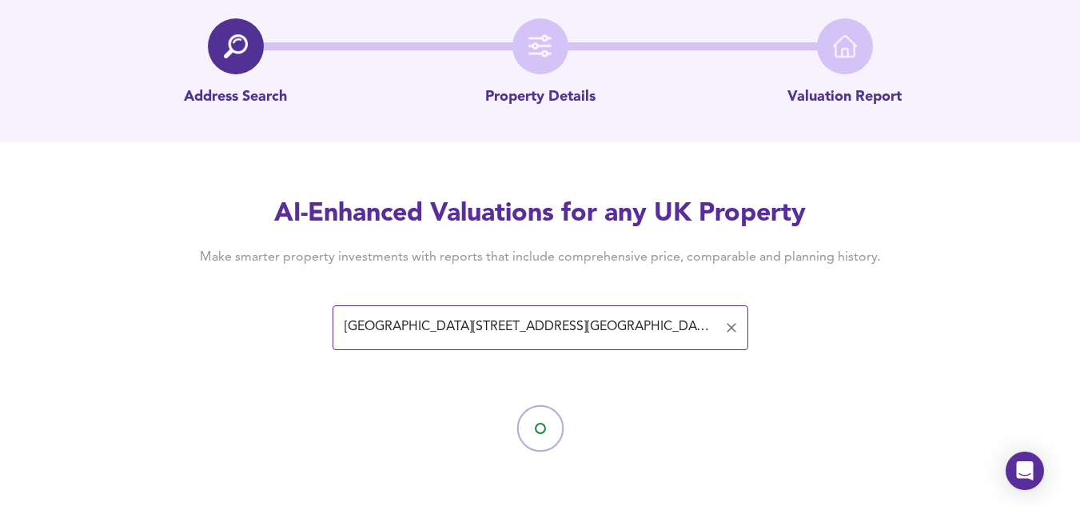
scroll to position [62, 0]
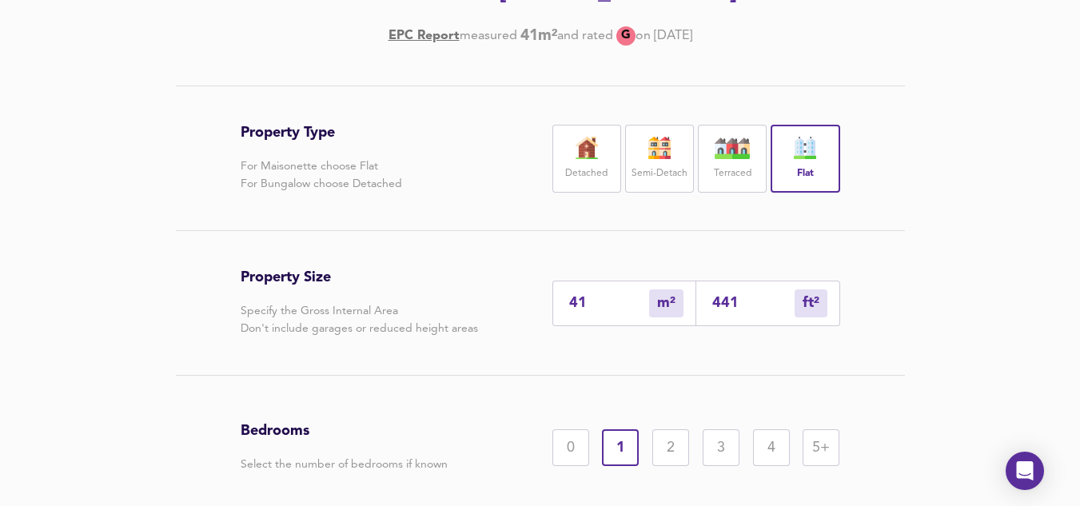
scroll to position [300, 0]
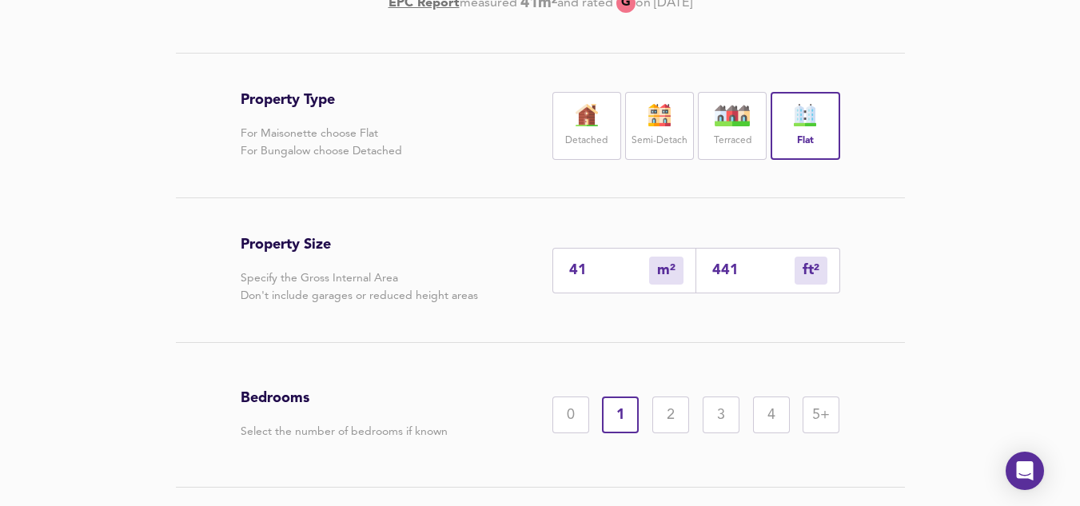
click at [670, 423] on div "2" at bounding box center [670, 414] width 37 height 37
drag, startPoint x: 611, startPoint y: 274, endPoint x: 519, endPoint y: 269, distance: 92.1
click at [519, 269] on div "Property Size Specify the Gross Internal Area Don't include garages or reduced …" at bounding box center [540, 270] width 599 height 144
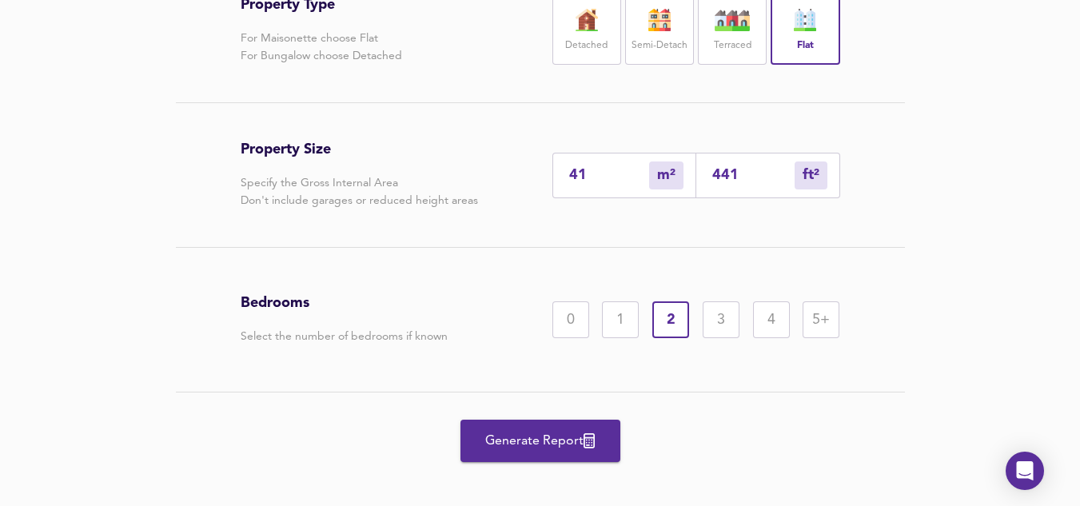
scroll to position [409, 0]
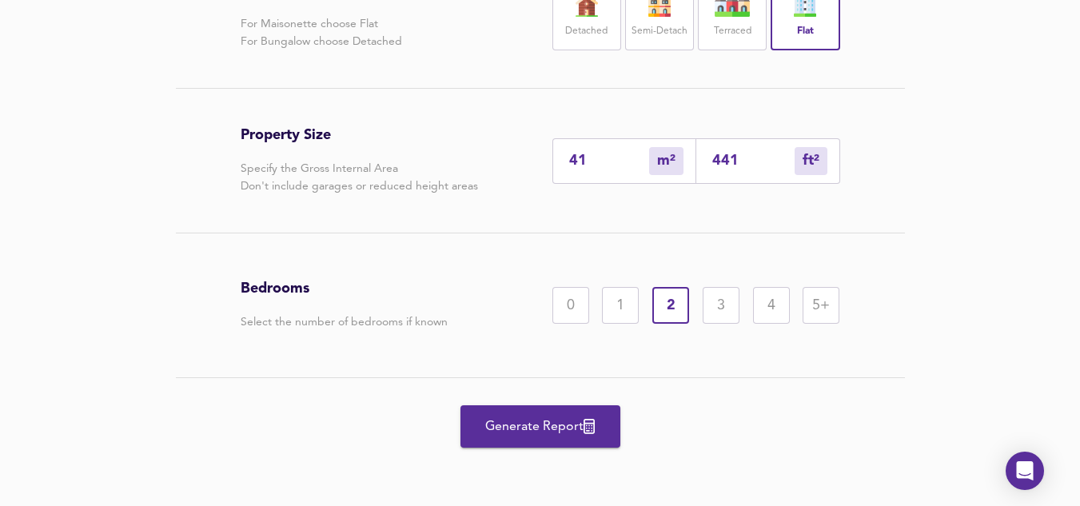
click at [593, 172] on div "41 m² sqm" at bounding box center [624, 161] width 144 height 46
click at [593, 157] on input "41" at bounding box center [609, 161] width 80 height 17
type input "4"
type input "43"
type input "47"
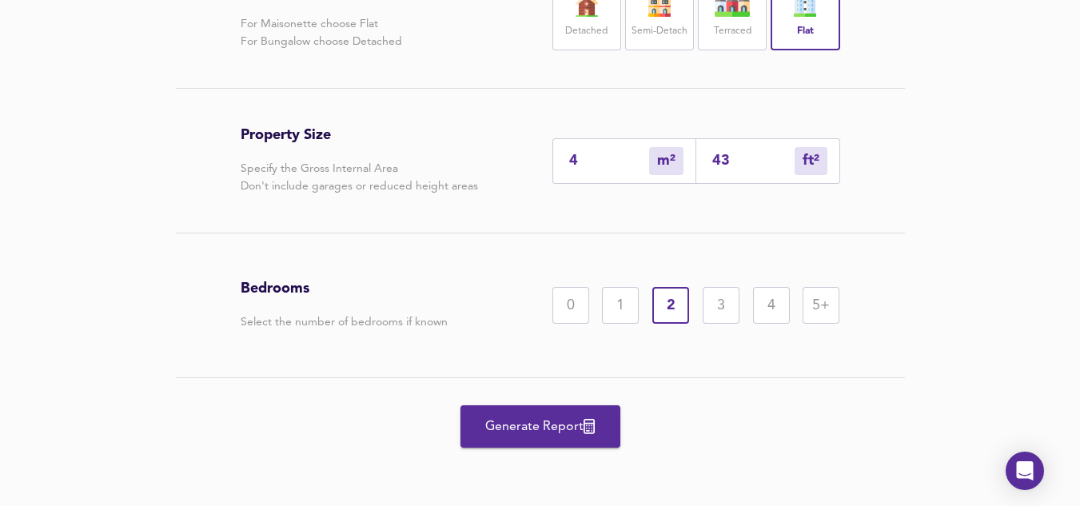
type input "506"
type input "47"
click at [543, 410] on button "Generate Report" at bounding box center [540, 426] width 160 height 42
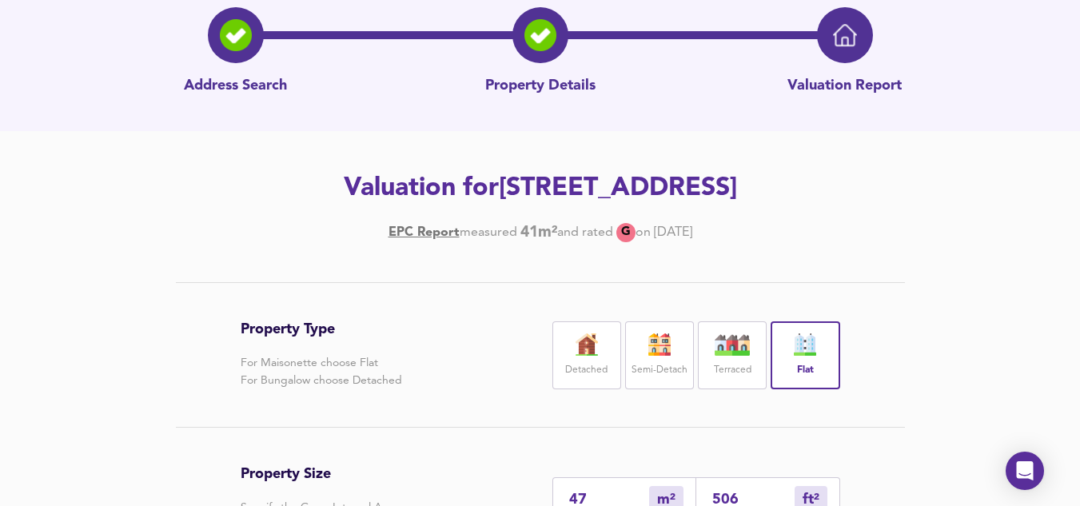
scroll to position [1, 0]
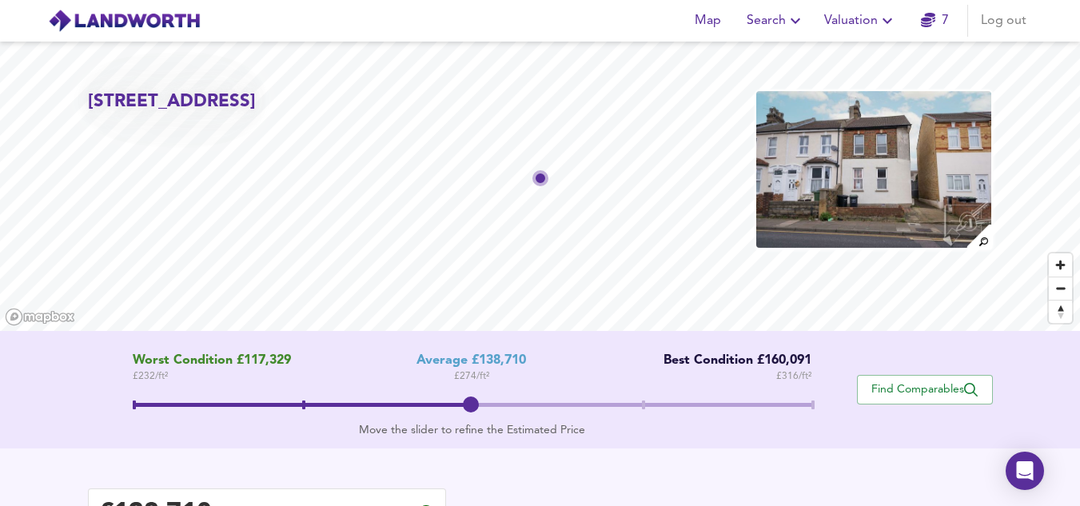
click at [807, 405] on span at bounding box center [472, 406] width 678 height 29
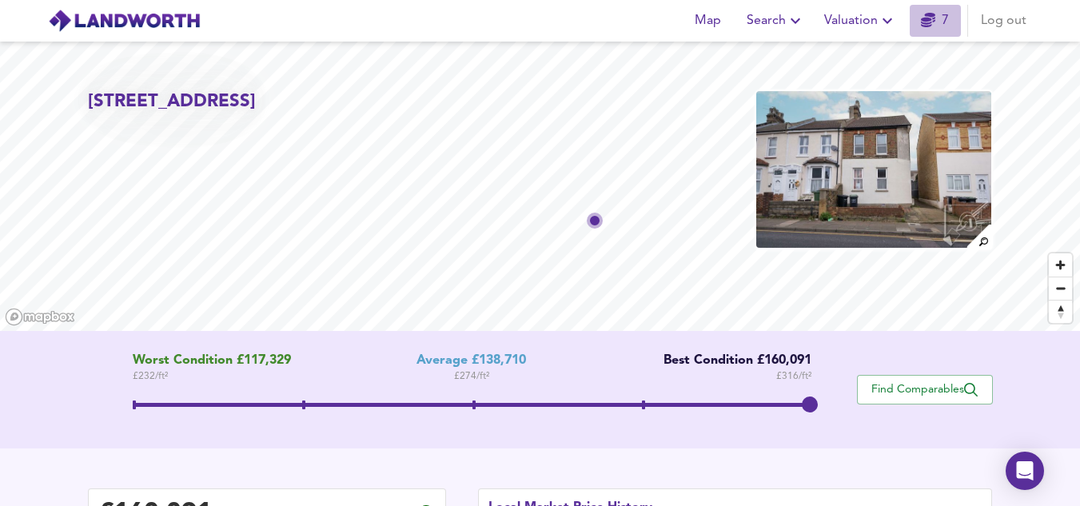
click at [932, 13] on link "7" at bounding box center [935, 21] width 28 height 22
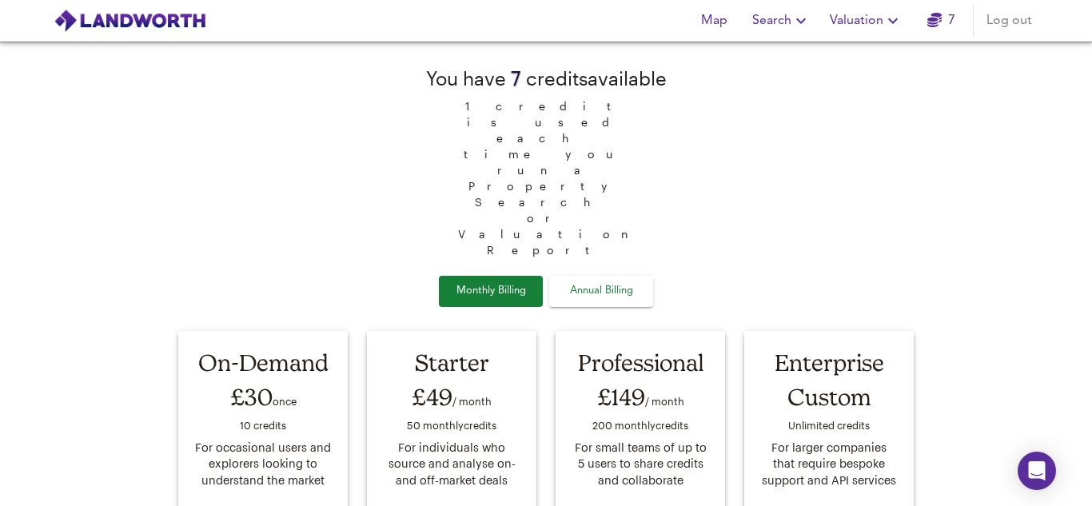
click at [594, 282] on span "Annual Billing" at bounding box center [601, 291] width 80 height 18
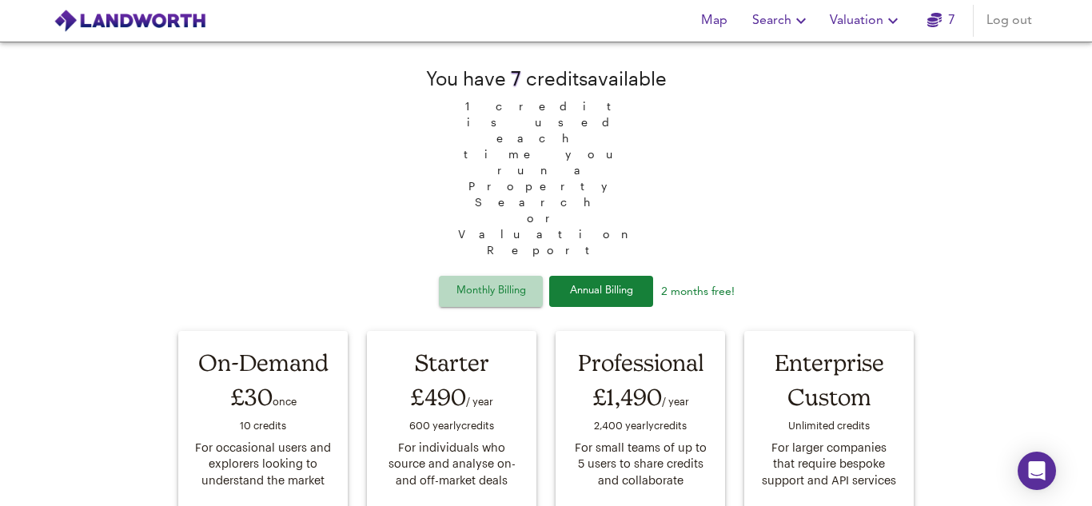
click at [515, 282] on span "Monthly Billing" at bounding box center [491, 291] width 80 height 18
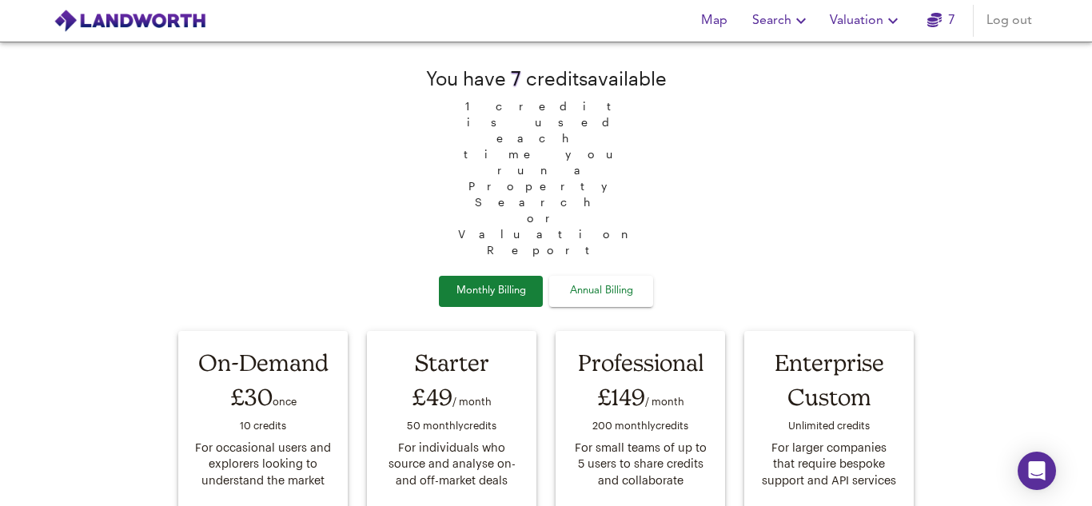
click at [584, 282] on span "Annual Billing" at bounding box center [601, 291] width 80 height 18
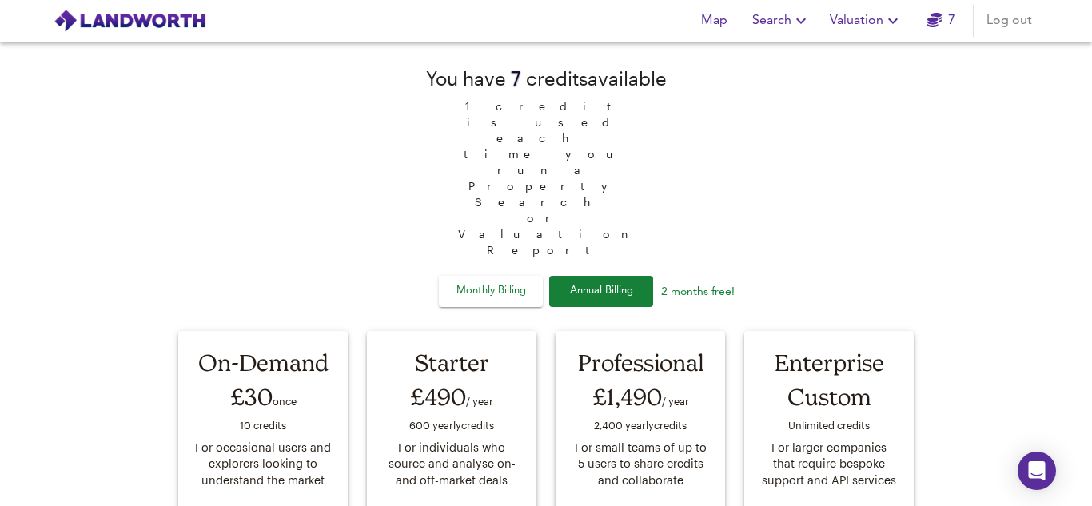
click at [510, 276] on button "Monthly Billing" at bounding box center [491, 291] width 104 height 31
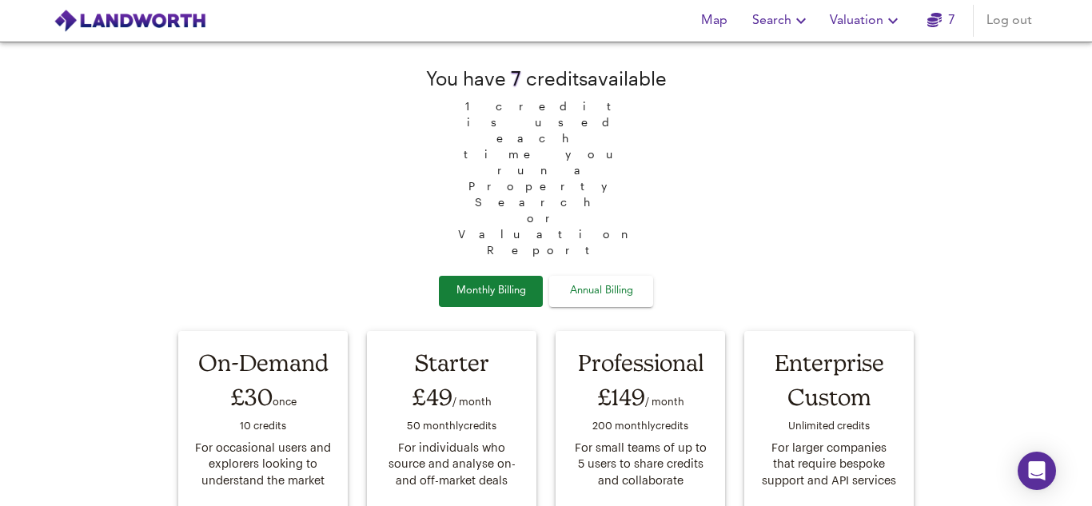
click at [874, 18] on span "Valuation" at bounding box center [865, 21] width 73 height 22
click at [862, 59] on li "New Valuation Report" at bounding box center [865, 57] width 191 height 29
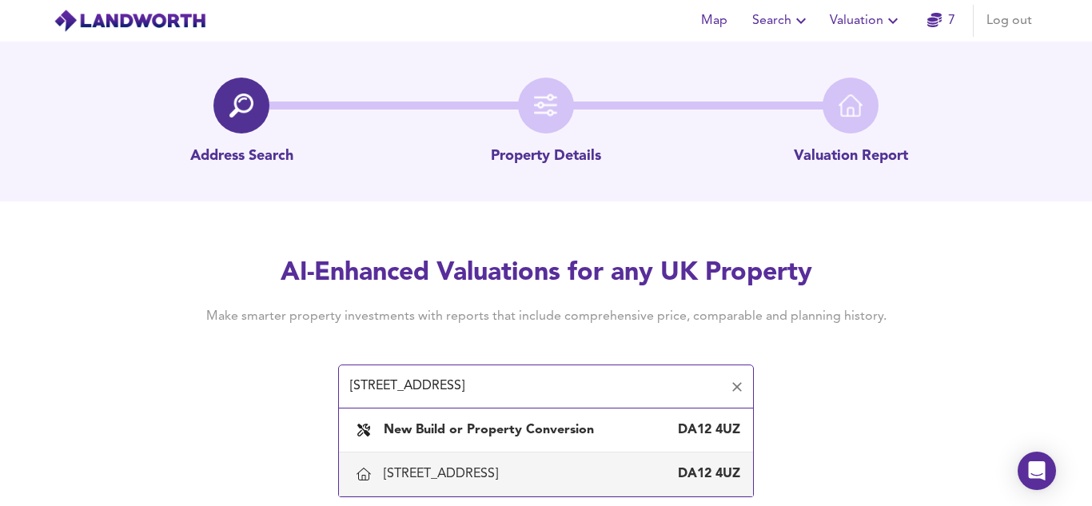
click at [570, 462] on div "88 Chalk Road, Gravesend, Kent DA12 4UZ" at bounding box center [546, 474] width 388 height 34
type input "88 Chalk Road, Gravesend, Kent"
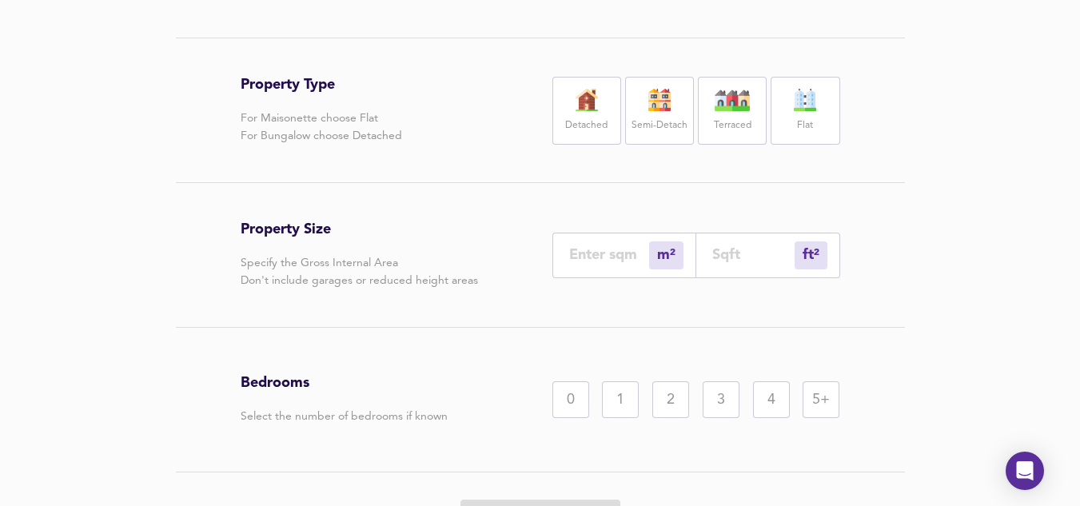
scroll to position [300, 0]
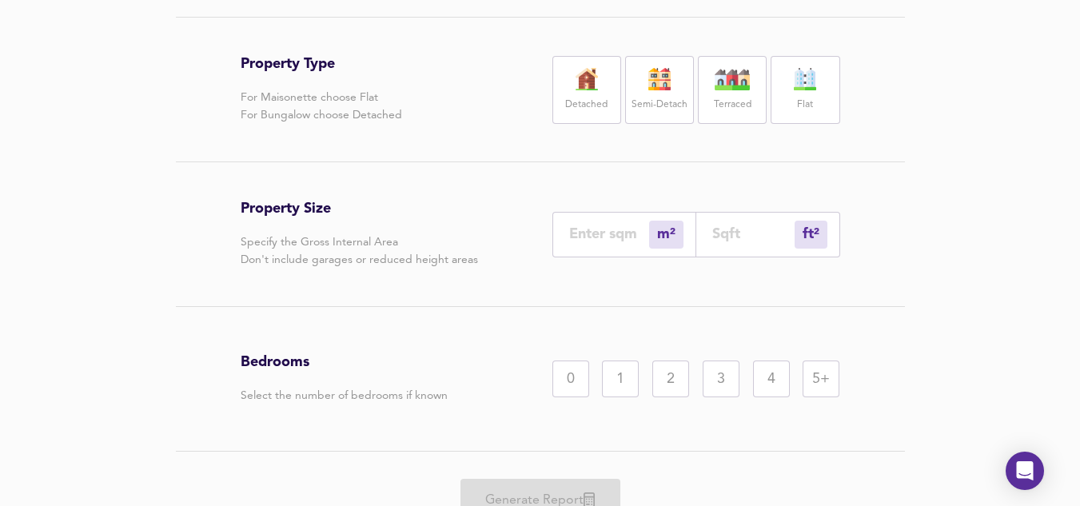
click at [748, 102] on label "Terraced" at bounding box center [733, 105] width 38 height 20
click at [700, 225] on div "ft² sqft" at bounding box center [768, 235] width 144 height 46
click at [702, 226] on div "ft² sqft" at bounding box center [768, 235] width 144 height 46
click at [719, 230] on input "number" at bounding box center [753, 233] width 82 height 17
type input "1"
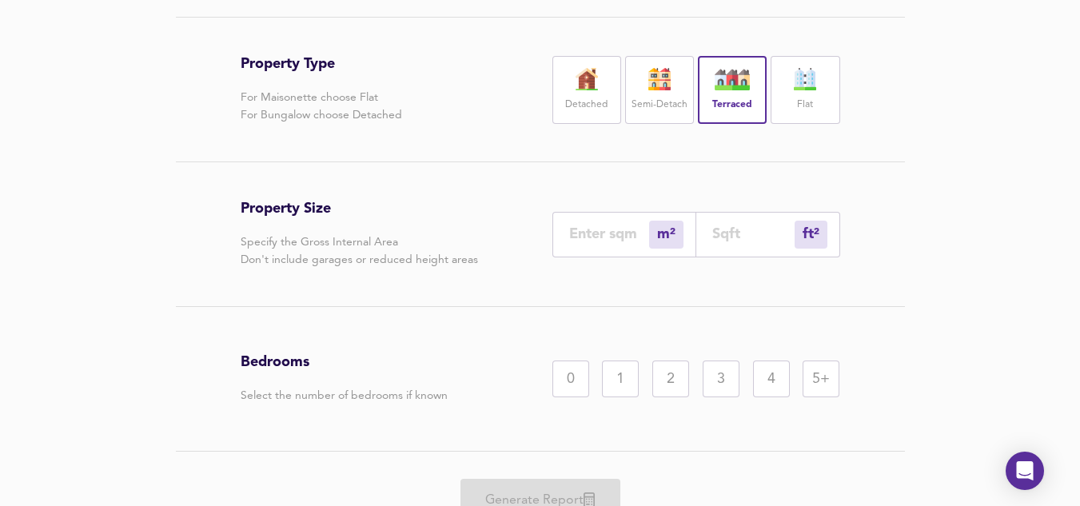
type input "9"
type input "95"
type input "89"
type input "953"
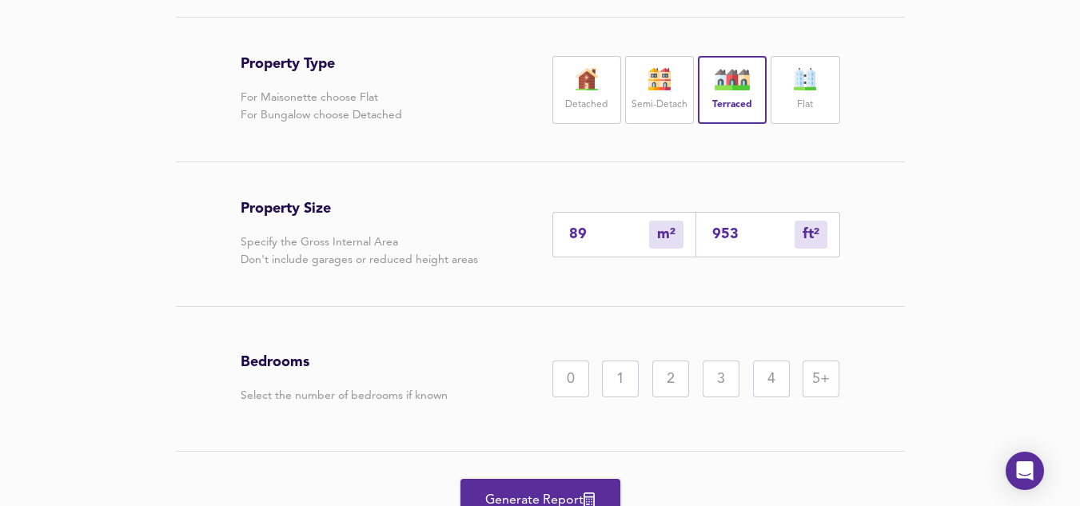
click at [686, 365] on div "2" at bounding box center [670, 378] width 37 height 37
click at [712, 373] on div "3" at bounding box center [720, 378] width 37 height 37
click at [529, 485] on button "Generate Report" at bounding box center [540, 500] width 160 height 42
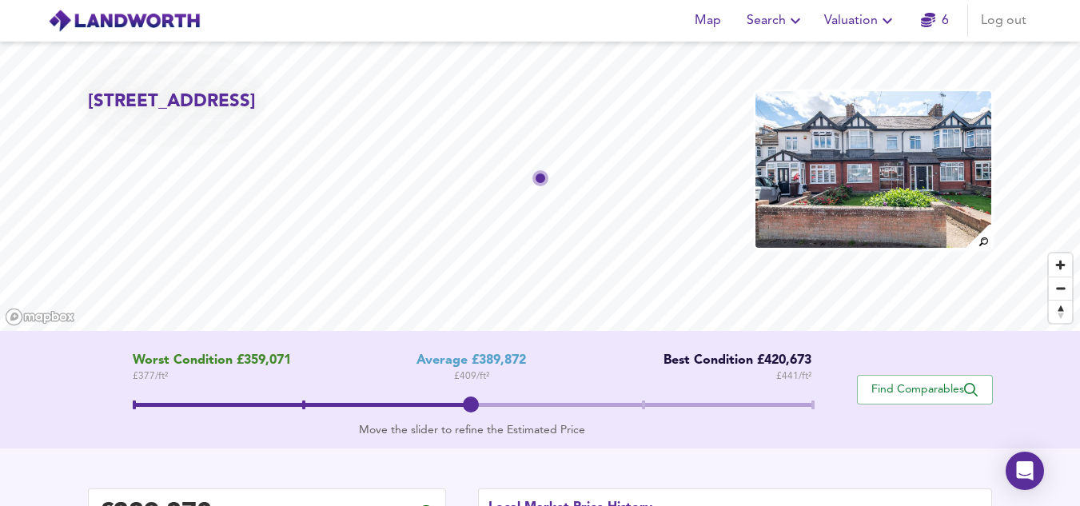
click at [796, 400] on span at bounding box center [472, 406] width 678 height 29
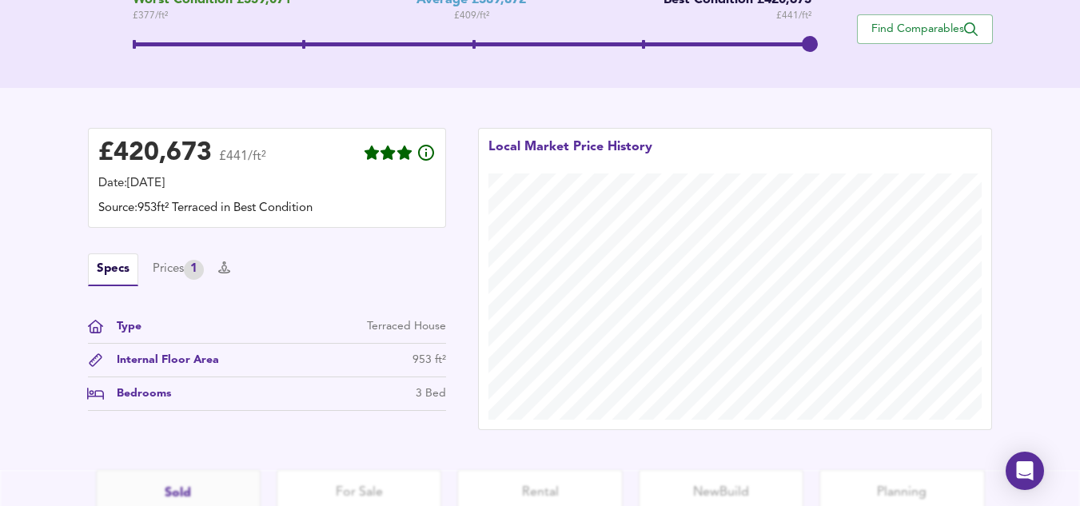
scroll to position [390, 0]
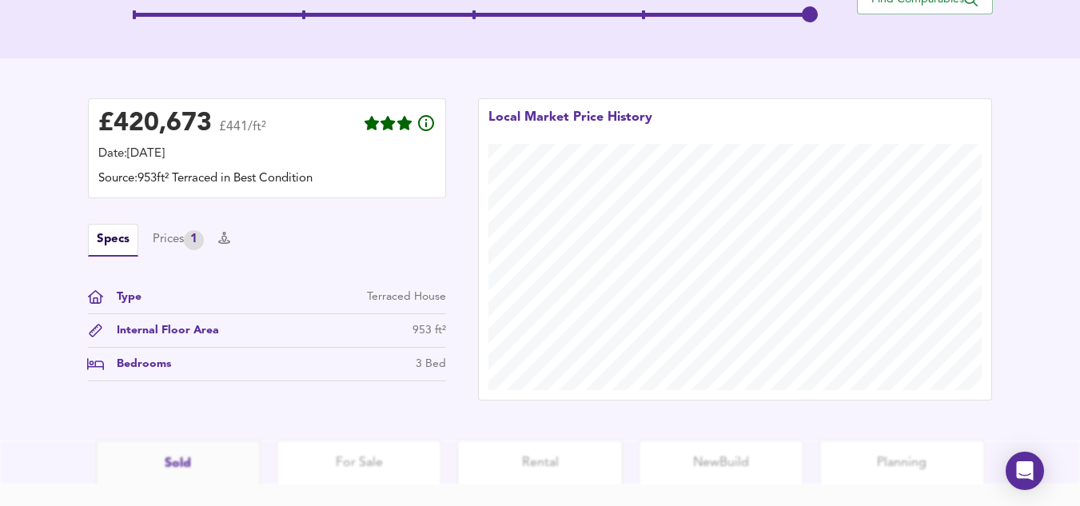
click at [838, 61] on div "£ 420,673 £441/ft² Date: 3 September 2025 Source: 953ft² Terraced in Best Condi…" at bounding box center [540, 249] width 1080 height 382
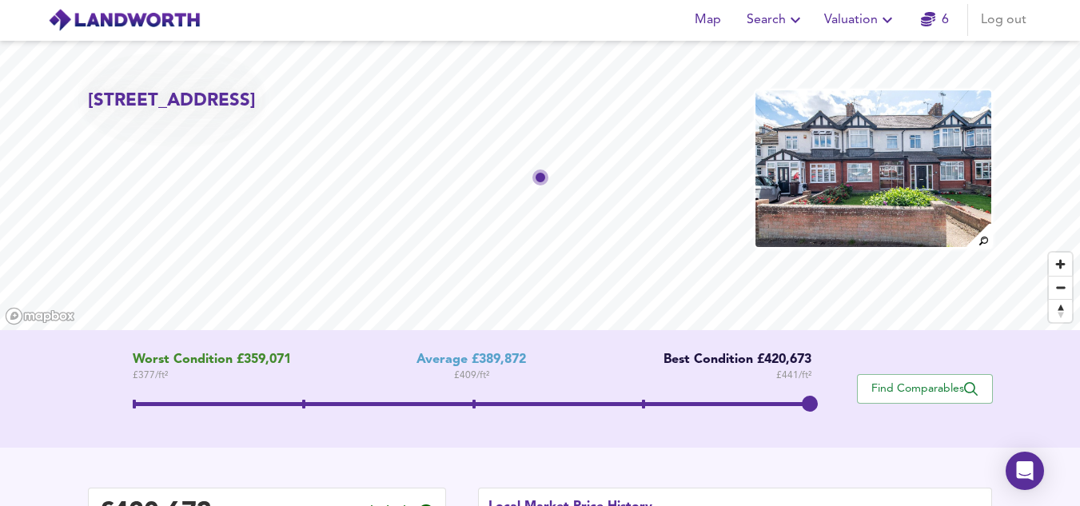
scroll to position [0, 0]
click at [839, 27] on span "Valuation" at bounding box center [860, 21] width 73 height 22
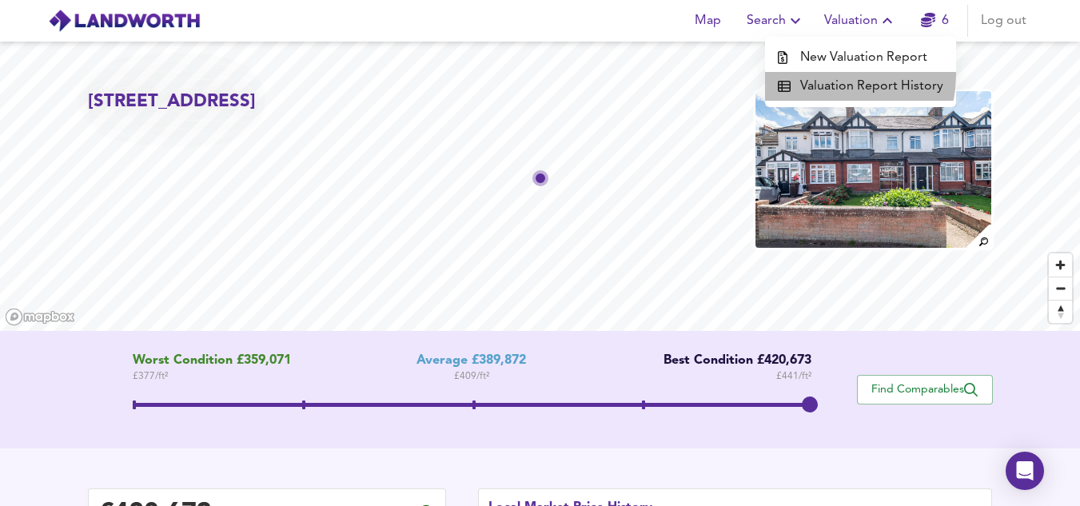
click at [840, 76] on li "Valuation Report History" at bounding box center [860, 86] width 191 height 29
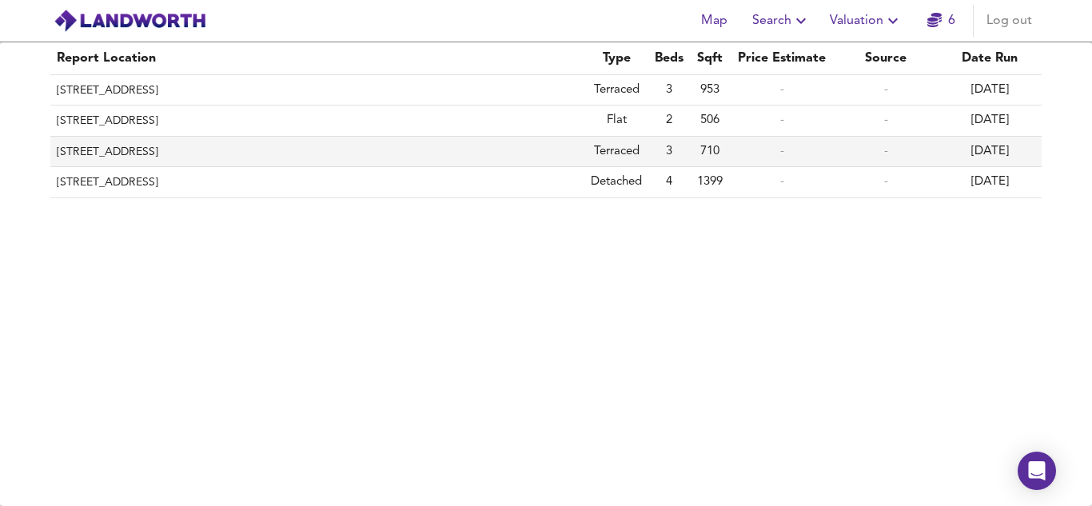
click at [189, 157] on th "59 High Street, Swanscombe, Kent, DA10 0AQ" at bounding box center [317, 152] width 534 height 30
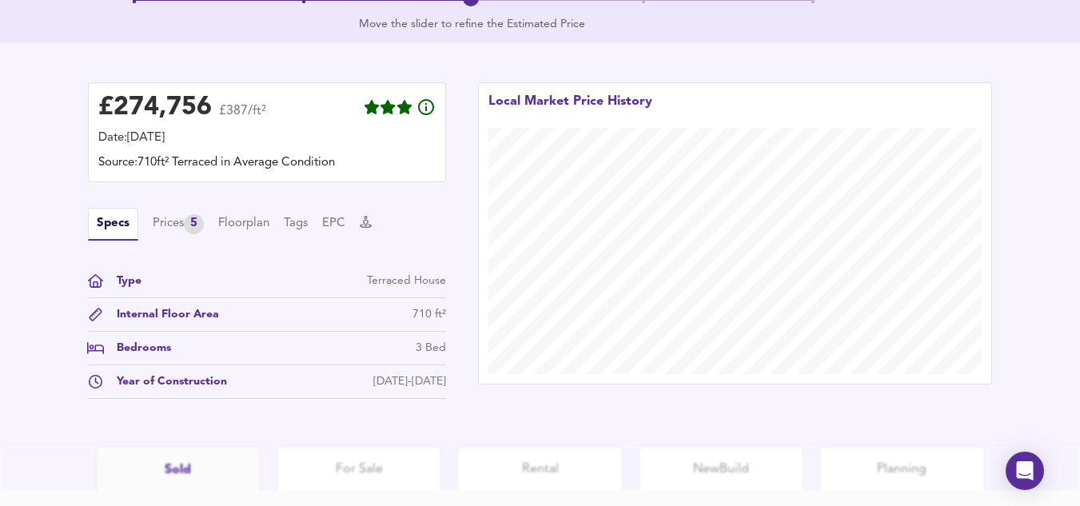
scroll to position [456, 0]
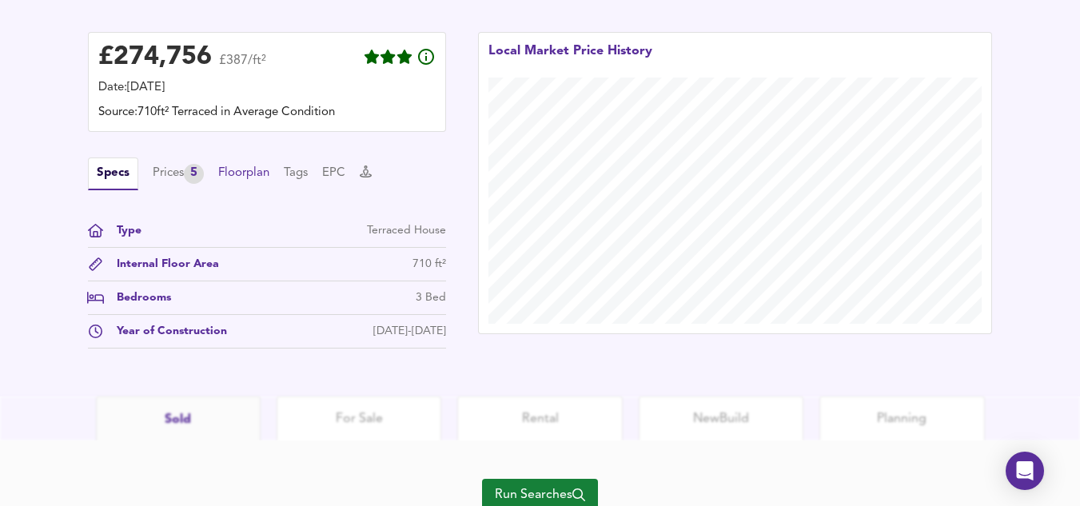
click at [269, 172] on button "Floorplan" at bounding box center [243, 174] width 51 height 18
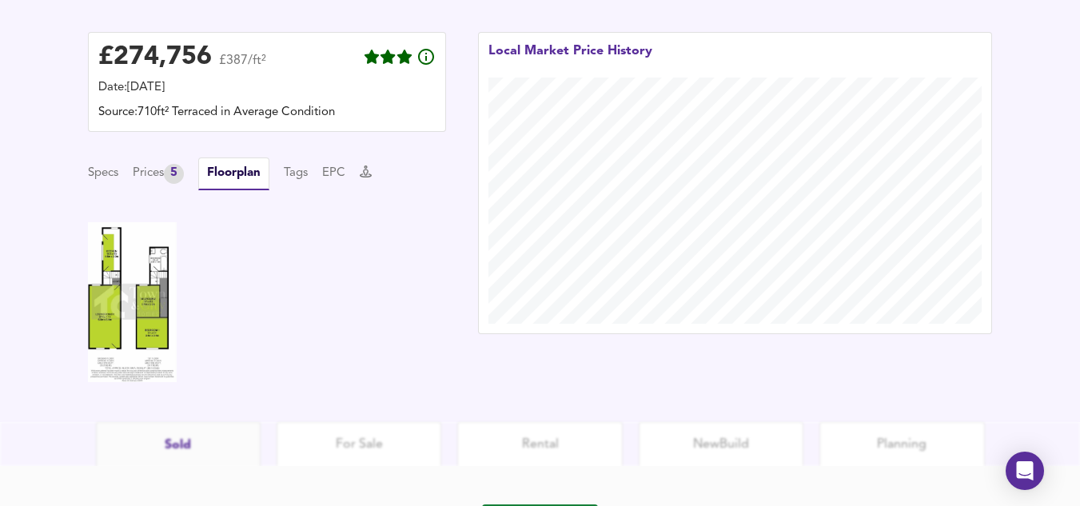
click at [138, 274] on img at bounding box center [132, 302] width 89 height 160
click at [156, 253] on img at bounding box center [132, 302] width 89 height 160
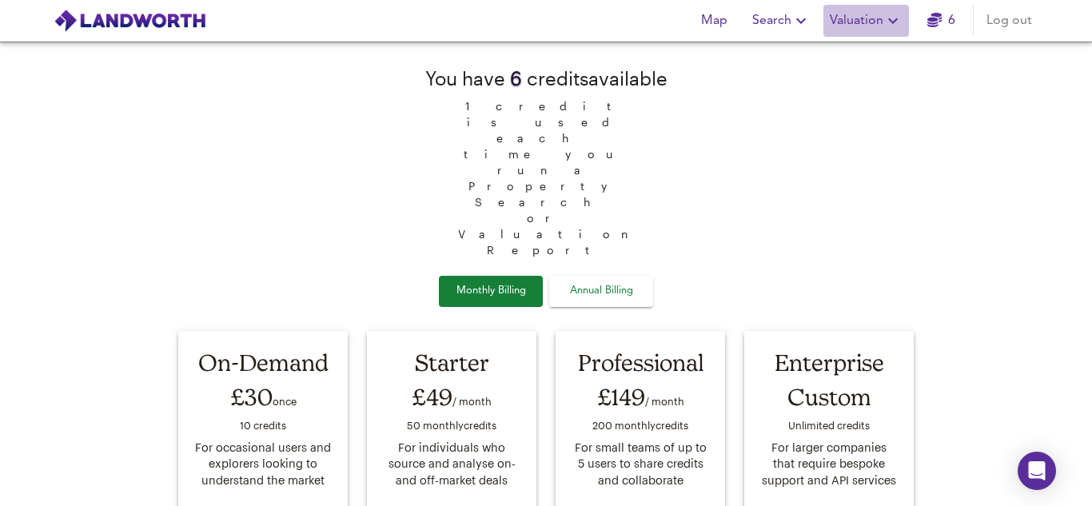
click at [854, 15] on span "Valuation" at bounding box center [865, 21] width 73 height 22
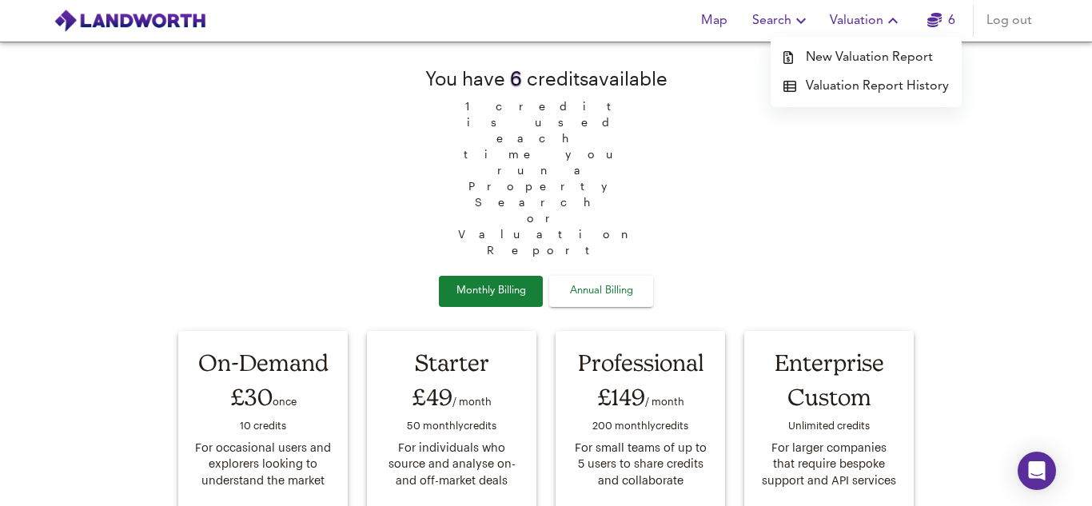
click at [829, 88] on li "Valuation Report History" at bounding box center [865, 86] width 191 height 29
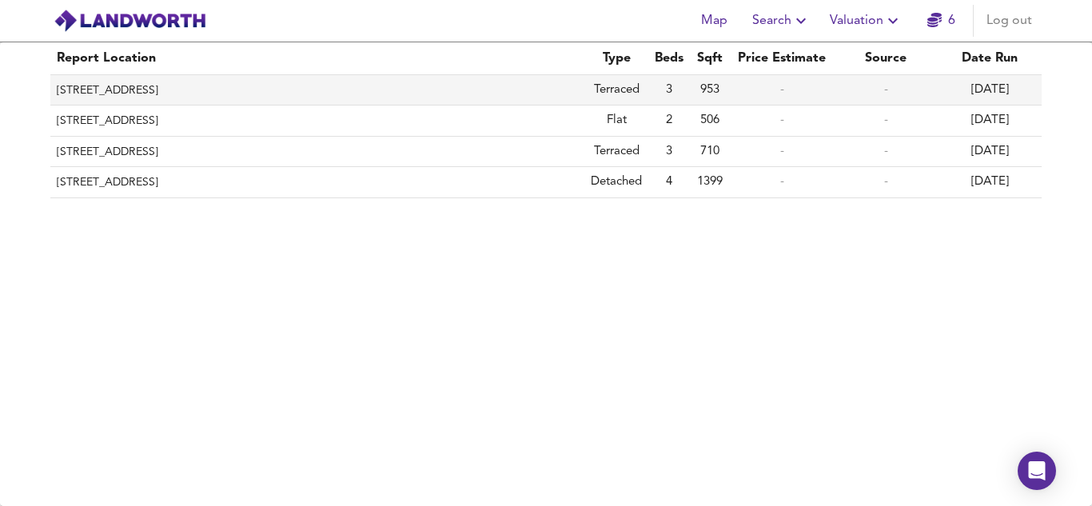
click at [345, 87] on th "[STREET_ADDRESS]" at bounding box center [317, 90] width 534 height 30
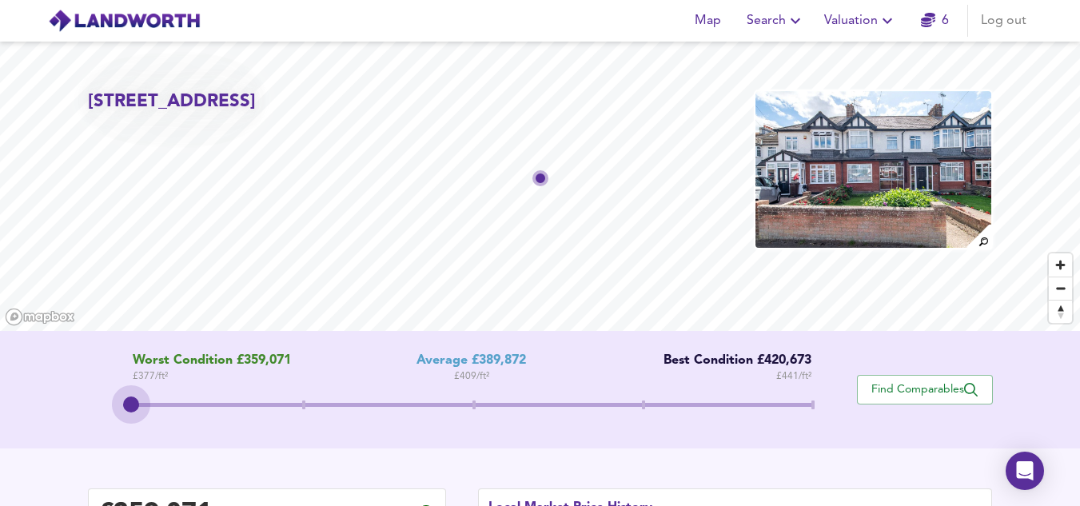
click at [149, 397] on span at bounding box center [472, 406] width 678 height 29
